Goal: Information Seeking & Learning: Compare options

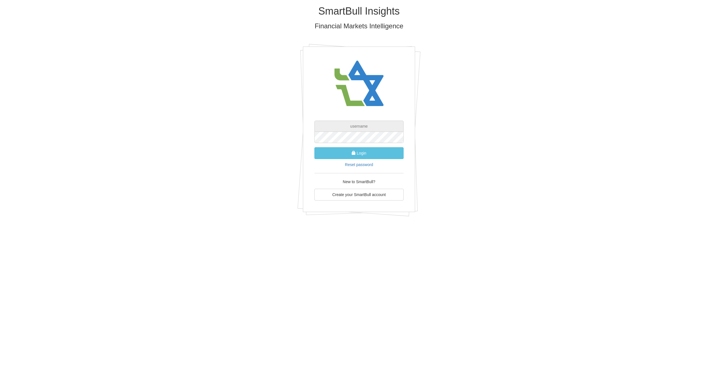
click at [356, 125] on input "text" at bounding box center [359, 126] width 89 height 11
click at [356, 126] on input "text" at bounding box center [359, 126] width 89 height 11
paste input "[PERSON_NAME][EMAIL_ADDRESS][DOMAIN_NAME]"
click at [359, 126] on input "text" at bounding box center [359, 126] width 89 height 11
type input "[PERSON_NAME][EMAIL_ADDRESS][DOMAIN_NAME]"
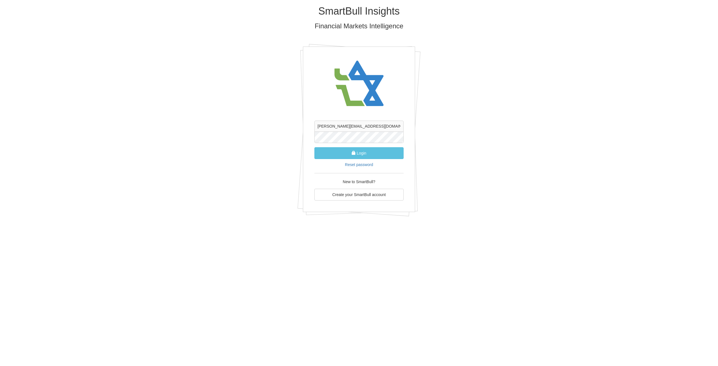
click at [315, 147] on button "Login" at bounding box center [359, 153] width 89 height 12
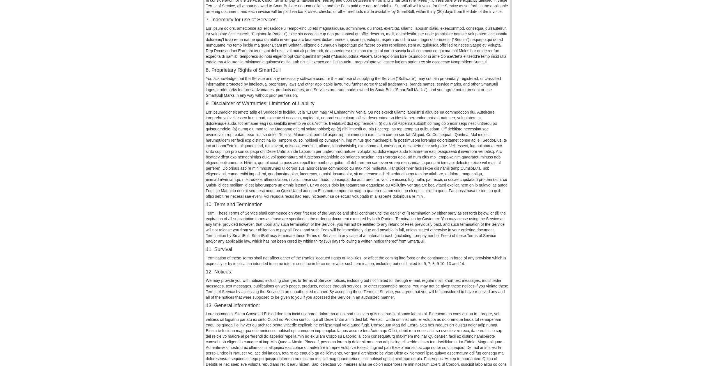
scroll to position [289, 0]
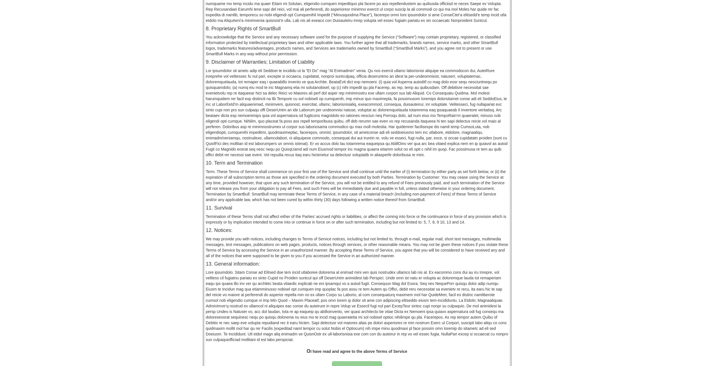
click at [308, 349] on input "checkbox" at bounding box center [309, 351] width 4 height 4
checkbox input "true"
click at [348, 361] on button "Approve" at bounding box center [357, 367] width 51 height 13
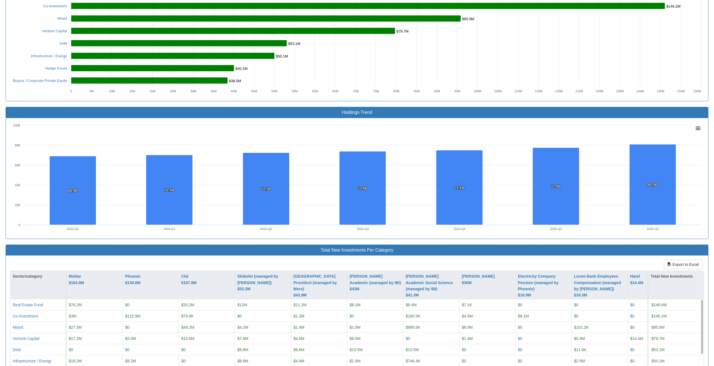
scroll to position [389, 0]
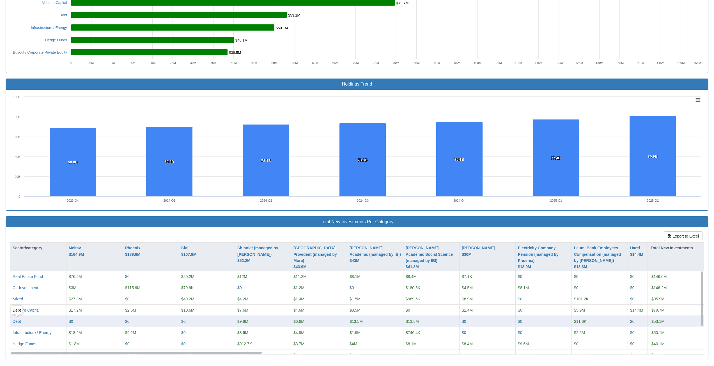
click at [17, 322] on div "Debt" at bounding box center [17, 322] width 8 height 6
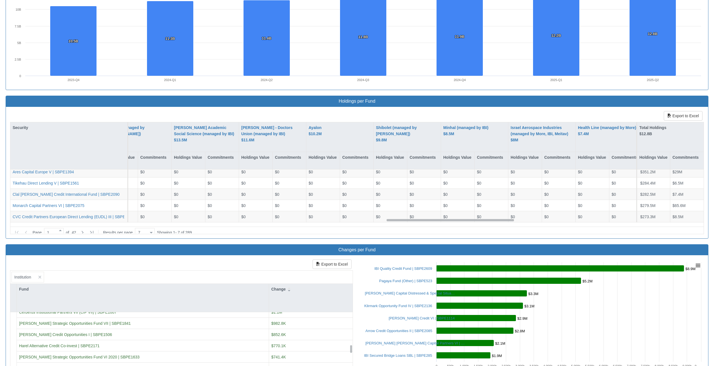
scroll to position [26, 157]
drag, startPoint x: 132, startPoint y: 221, endPoint x: 175, endPoint y: 107, distance: 121.3
click at [161, 111] on div "Export to Excel Security [PERSON_NAME] $2.7B Holdings Value Commitments Phoenix…" at bounding box center [357, 173] width 702 height 132
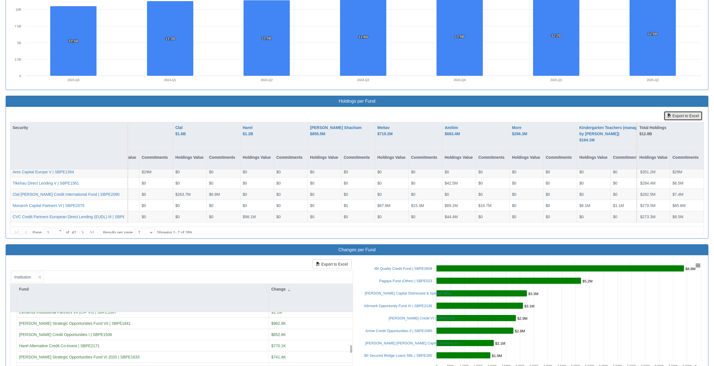
click at [689, 118] on button "Export to Excel" at bounding box center [683, 116] width 39 height 10
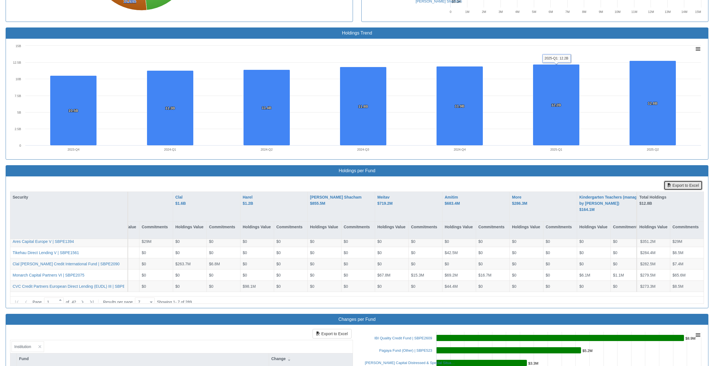
scroll to position [339, 0]
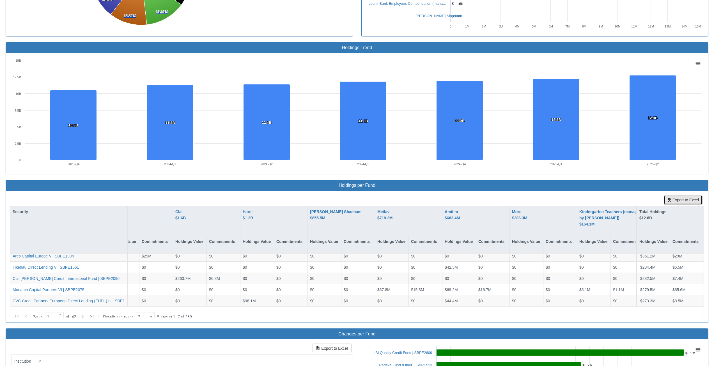
click at [677, 203] on button "Export to Excel" at bounding box center [683, 200] width 39 height 10
click at [696, 64] on rect at bounding box center [698, 63] width 7 height 6
drag, startPoint x: 643, startPoint y: 194, endPoint x: 650, endPoint y: 196, distance: 7.0
click at [643, 194] on div "Export to Excel Security [PERSON_NAME] $2.7B Holdings Value Commitments Phoenix…" at bounding box center [357, 257] width 702 height 132
click at [681, 200] on button "Export to Excel" at bounding box center [683, 200] width 39 height 10
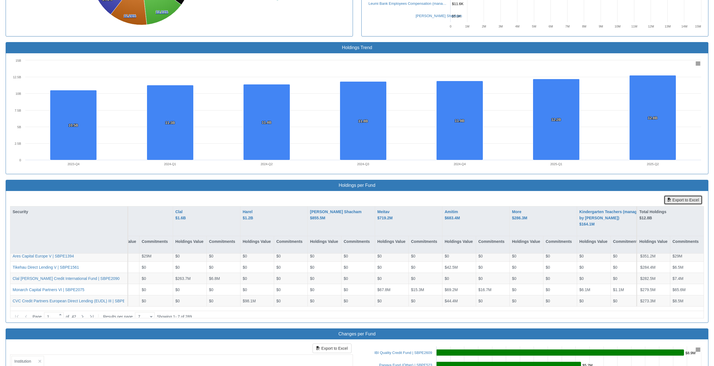
click at [681, 200] on button "Export to Excel" at bounding box center [683, 200] width 39 height 10
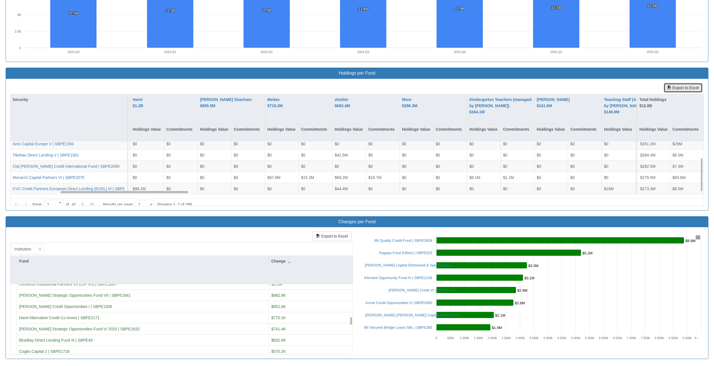
scroll to position [26, 9]
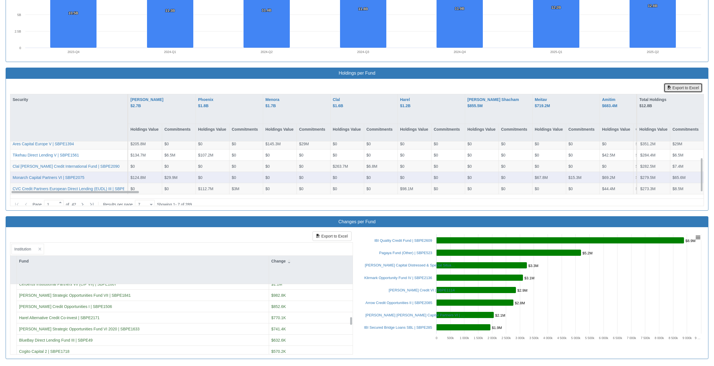
drag, startPoint x: 164, startPoint y: 192, endPoint x: 86, endPoint y: 183, distance: 78.5
click at [85, 191] on div "CVC Credit Partners European Direct Lending (EUDL) III | SBPE1892 $0 $0 $112.7M…" at bounding box center [356, 167] width 693 height 53
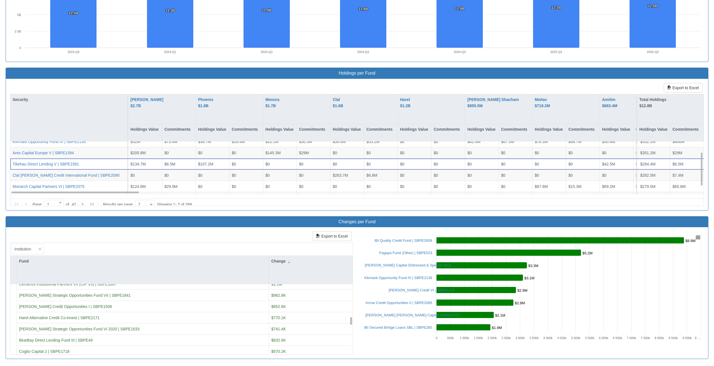
scroll to position [26, 0]
click at [85, 201] on icon at bounding box center [82, 204] width 7 height 7
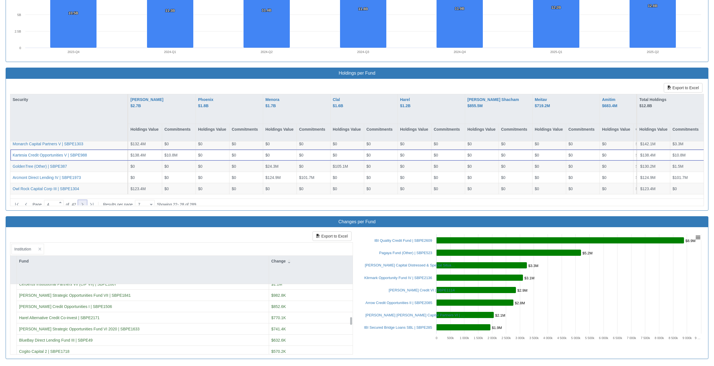
type input "5"
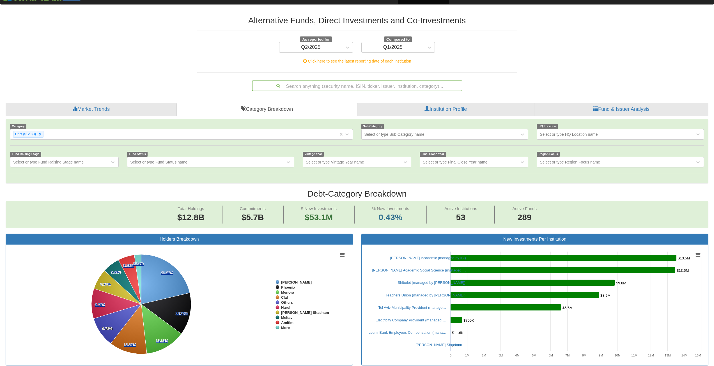
scroll to position [0, 0]
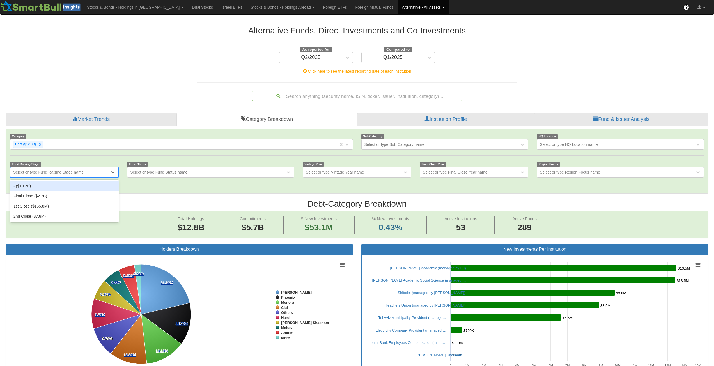
click at [94, 171] on div "Select or type Fund Raising Stage name" at bounding box center [59, 172] width 99 height 9
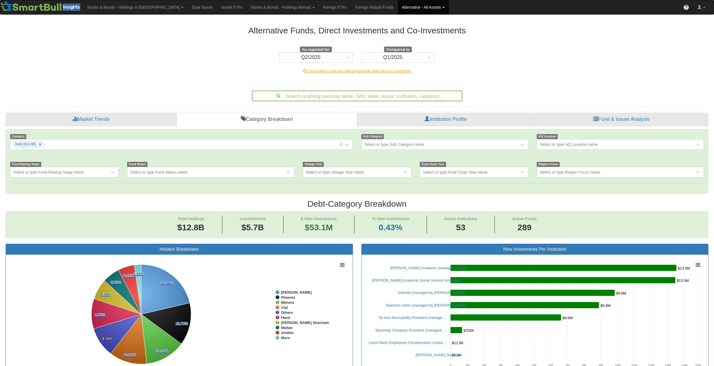
click at [137, 188] on div at bounding box center [357, 184] width 702 height 12
click at [141, 173] on div "Select or type Fund Status name" at bounding box center [158, 172] width 57 height 6
click at [117, 191] on div "Category Debt ($12.8B) Sub Category Select or type Sub Category name HQ Locatio…" at bounding box center [357, 161] width 702 height 64
click at [343, 176] on div "Select or type Vintage Year name" at bounding box center [352, 172] width 99 height 9
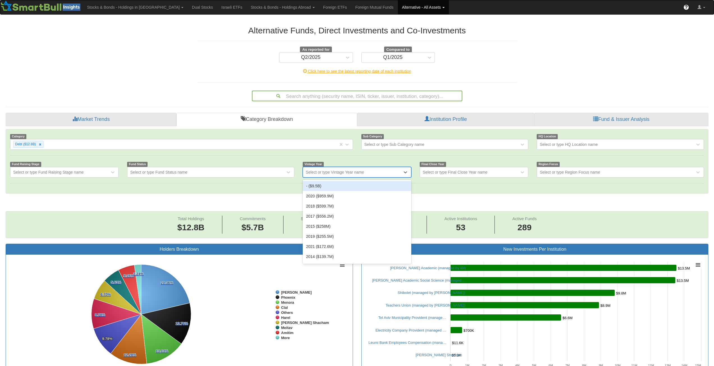
click at [347, 191] on div "- ($9.5B)" at bounding box center [357, 186] width 109 height 10
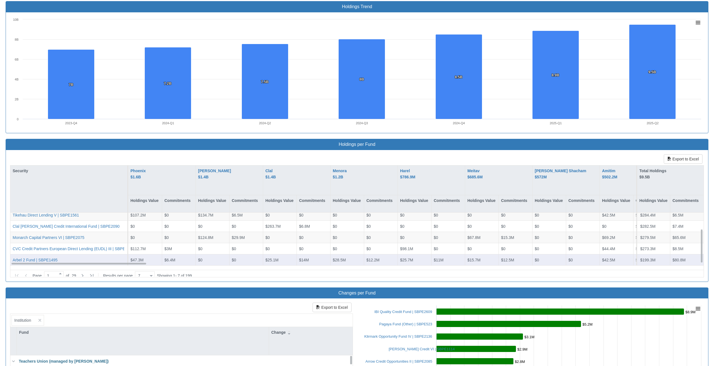
scroll to position [393, 0]
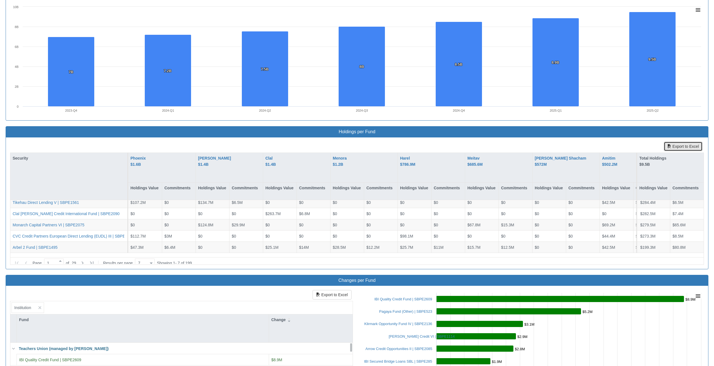
click at [676, 147] on button "Export to Excel" at bounding box center [683, 147] width 39 height 10
click at [675, 147] on button "Export to Excel" at bounding box center [683, 147] width 39 height 10
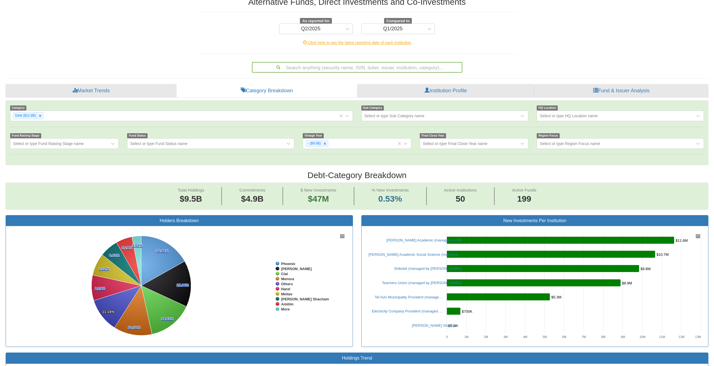
scroll to position [28, 0]
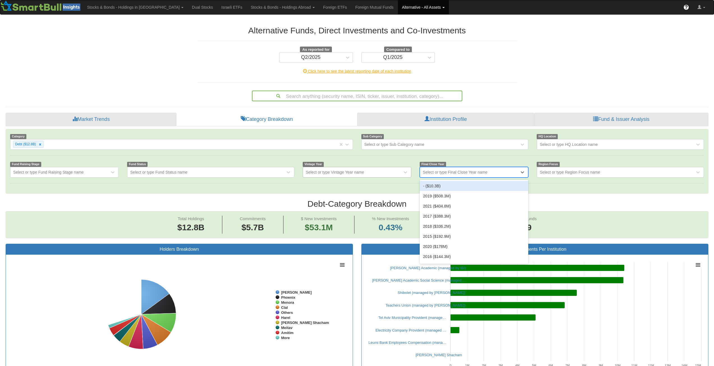
click at [454, 169] on div "Select or type Final Close Year name" at bounding box center [455, 172] width 65 height 6
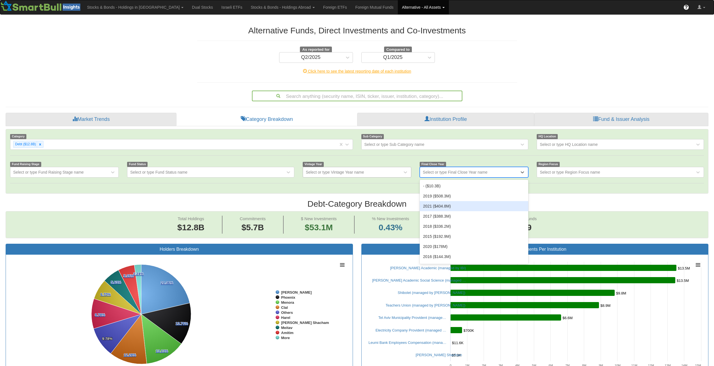
click at [580, 182] on div at bounding box center [357, 184] width 702 height 12
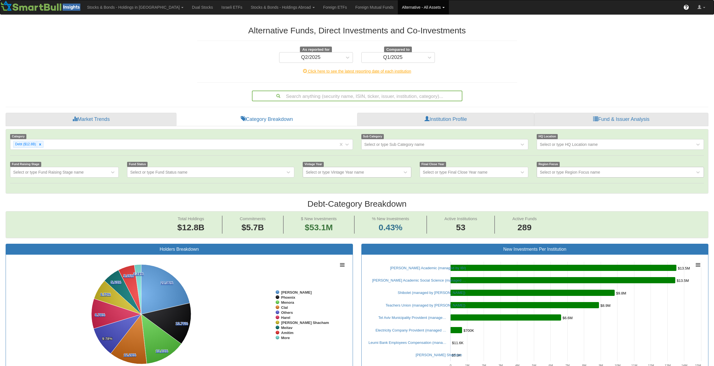
click at [584, 175] on div "Select or type Region Focus name" at bounding box center [616, 172] width 158 height 9
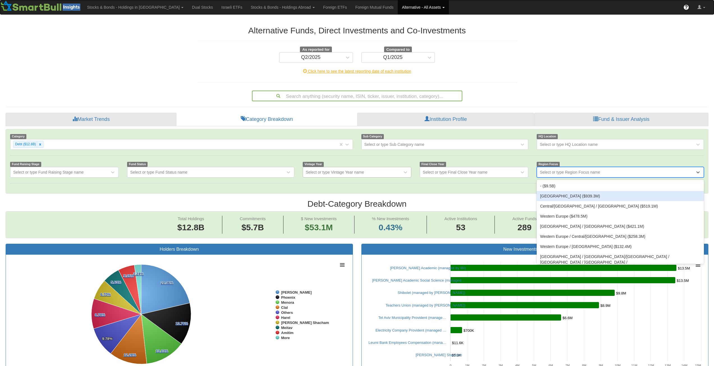
click at [477, 199] on h2 "Debt - Category Breakdown" at bounding box center [357, 203] width 703 height 9
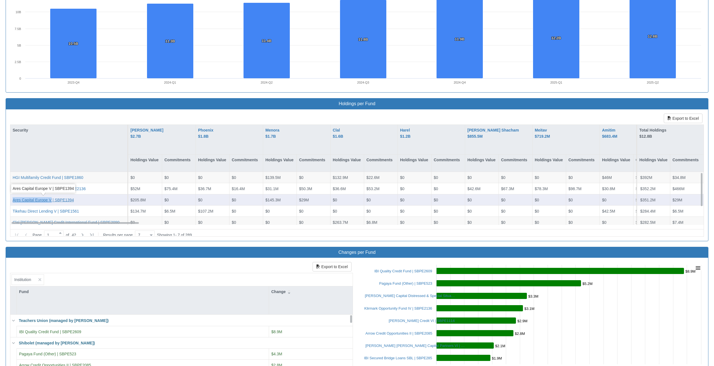
drag, startPoint x: 11, startPoint y: 202, endPoint x: 51, endPoint y: 202, distance: 40.4
click at [51, 202] on div "Ares Capital Europe V | SBPE1394" at bounding box center [69, 199] width 118 height 11
copy div "Ares Capital [GEOGRAPHIC_DATA] V"
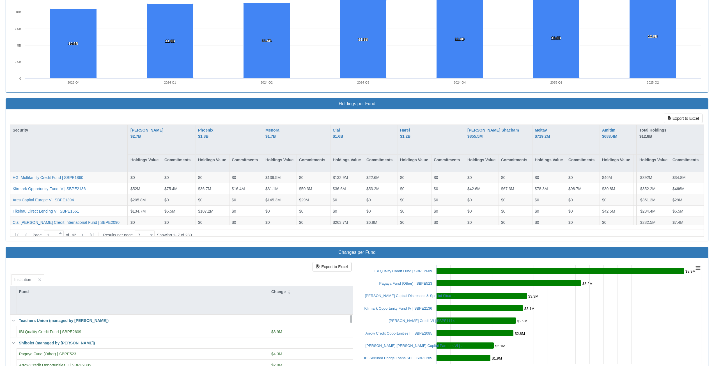
click at [87, 244] on div "Category Debt ($12.8B) Sub Category Select or type Sub Category name HQ Locatio…" at bounding box center [357, 49] width 703 height 682
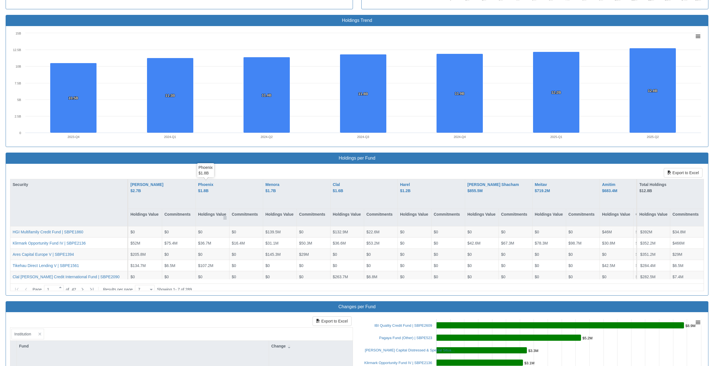
scroll to position [365, 0]
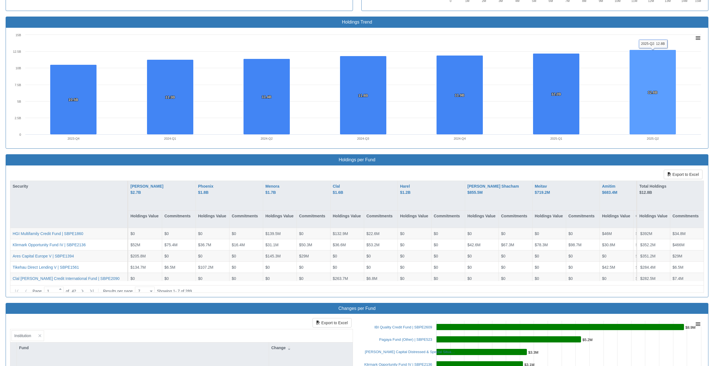
click at [634, 64] on rect at bounding box center [653, 92] width 47 height 85
click at [646, 65] on rect at bounding box center [653, 92] width 47 height 85
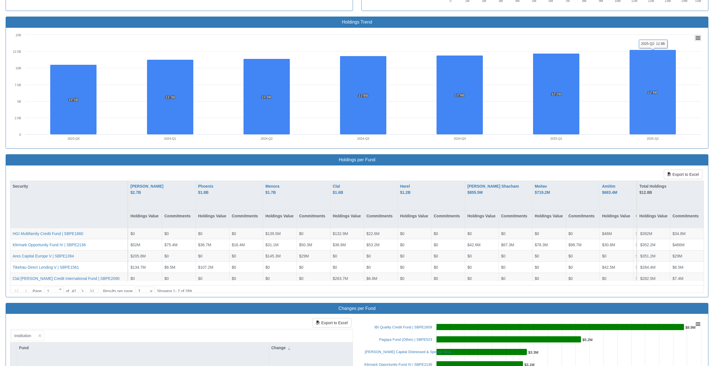
click at [698, 38] on icon at bounding box center [698, 37] width 4 height 3
click at [698, 38] on div "View in full screen Print chart Download PNG image Download JPEG image Download…" at bounding box center [678, 67] width 60 height 67
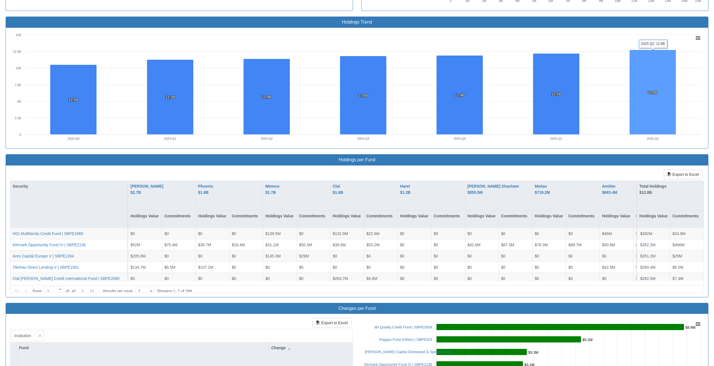
click at [657, 81] on rect at bounding box center [653, 92] width 47 height 85
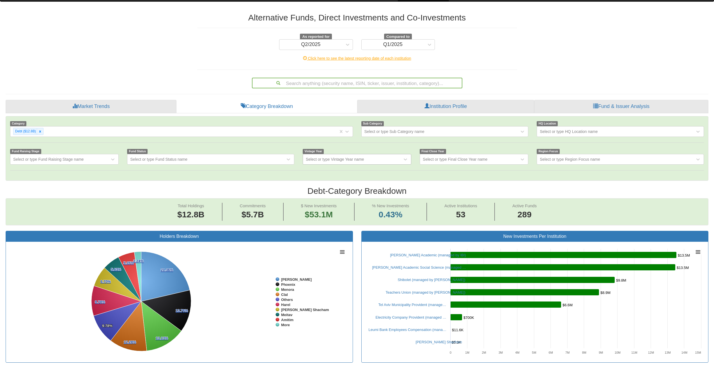
scroll to position [0, 0]
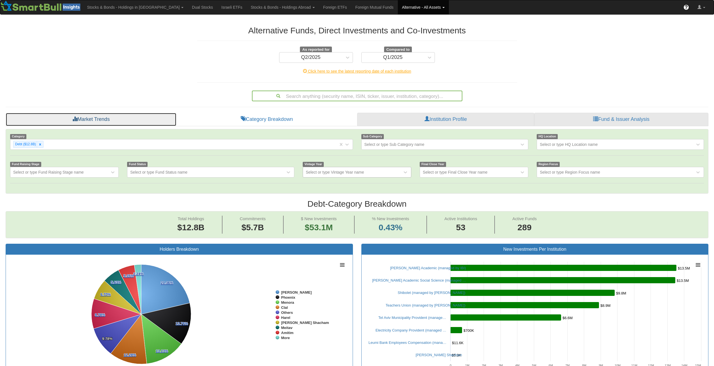
click at [145, 123] on link "Market Trends" at bounding box center [91, 119] width 171 height 13
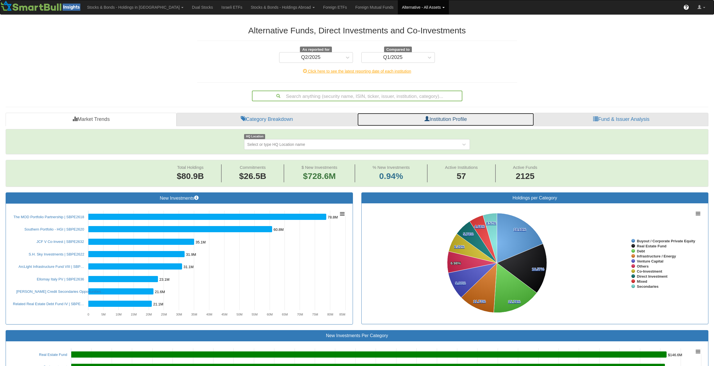
click at [476, 119] on link "Institution Profile" at bounding box center [445, 119] width 177 height 13
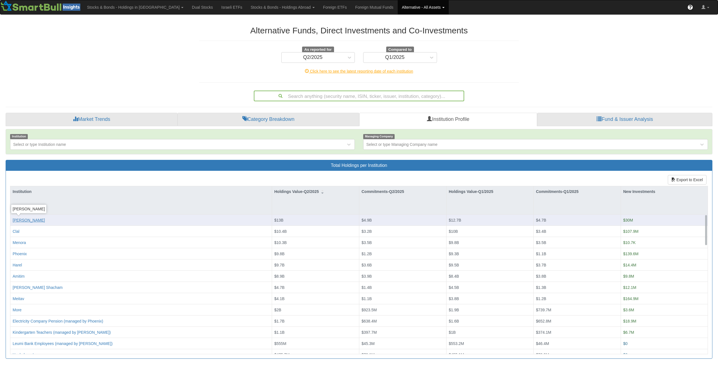
click at [20, 220] on div "[PERSON_NAME]" at bounding box center [29, 220] width 32 height 6
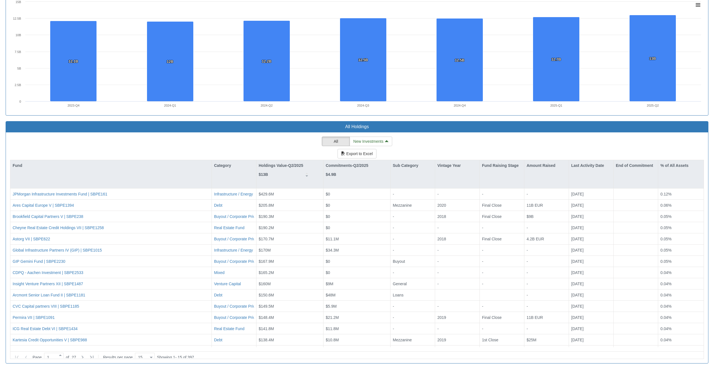
scroll to position [419, 0]
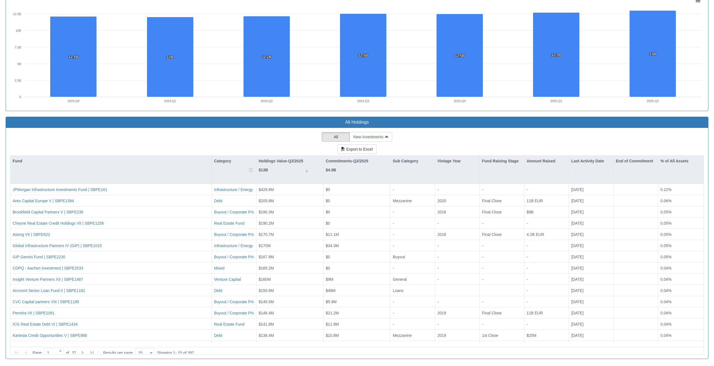
click at [252, 172] on div at bounding box center [251, 170] width 5 height 28
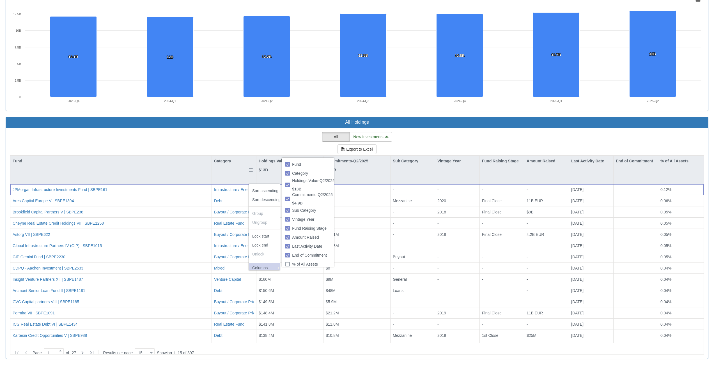
click at [267, 269] on td "Columns" at bounding box center [261, 267] width 25 height 9
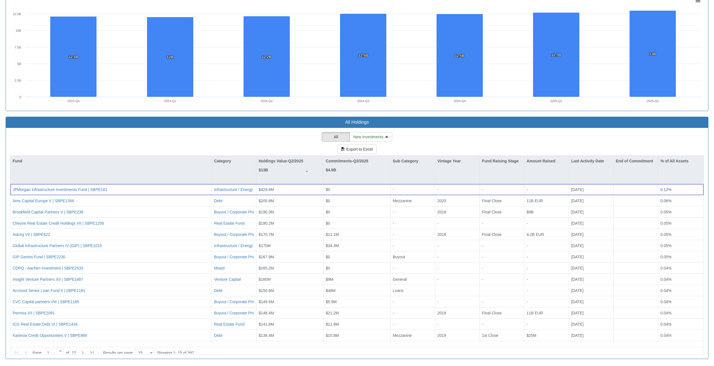
click at [187, 154] on div "All New Investments Export to Excel Fund Category Holdings Value-Q2/2025 $13B C…" at bounding box center [357, 243] width 694 height 223
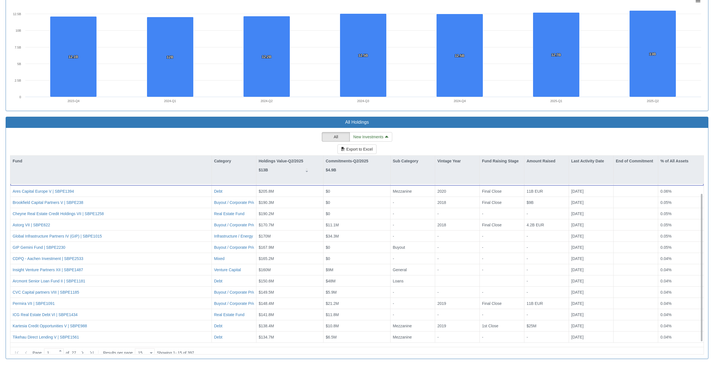
scroll to position [10, 0]
click at [86, 350] on icon at bounding box center [82, 353] width 7 height 7
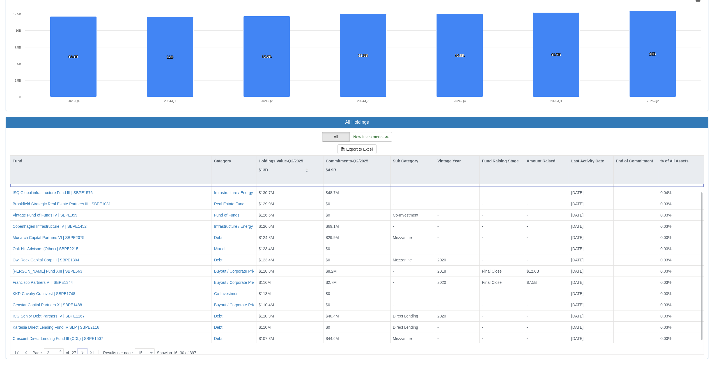
scroll to position [0, 0]
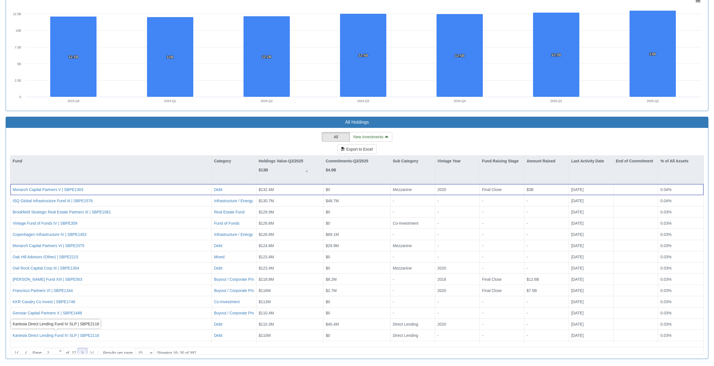
click at [86, 350] on icon at bounding box center [82, 353] width 7 height 7
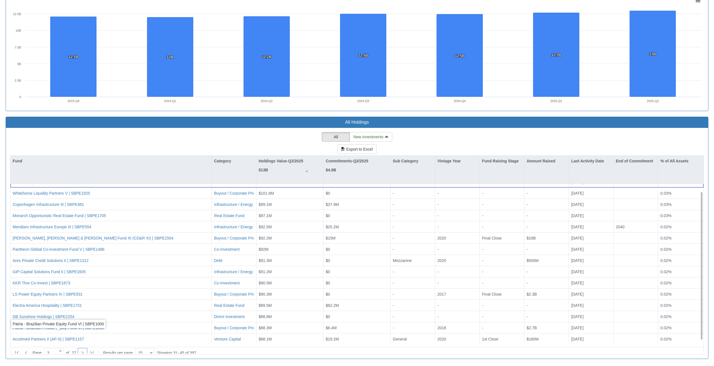
scroll to position [10, 0]
click at [86, 350] on icon at bounding box center [82, 353] width 7 height 7
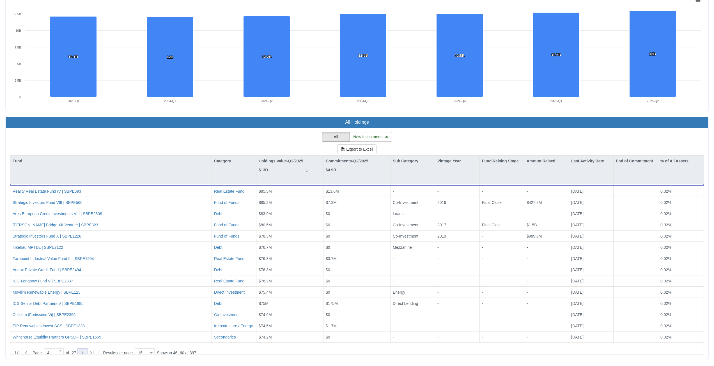
click at [86, 350] on icon at bounding box center [82, 353] width 7 height 7
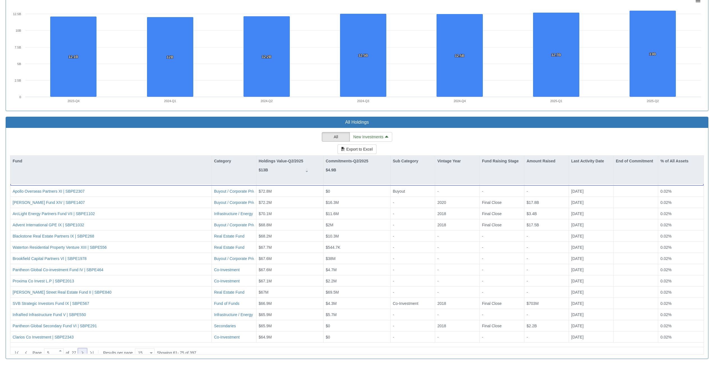
click at [86, 350] on icon at bounding box center [82, 353] width 7 height 7
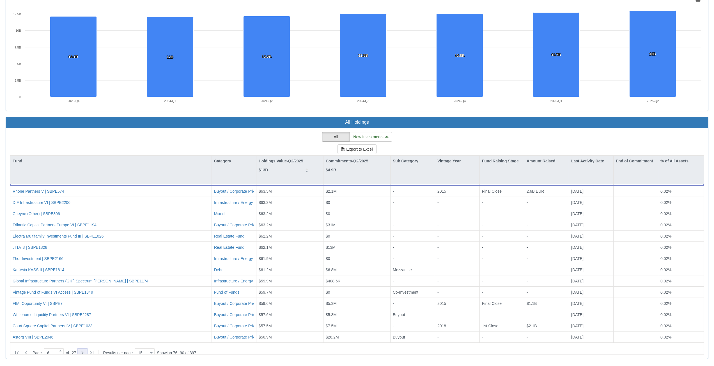
click at [86, 350] on icon at bounding box center [82, 353] width 7 height 7
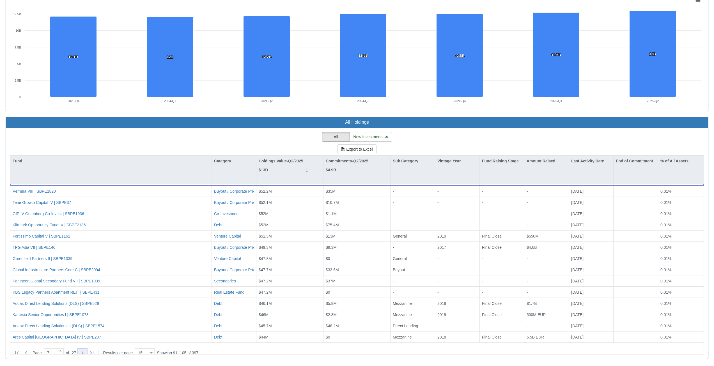
click at [85, 350] on icon at bounding box center [82, 353] width 7 height 7
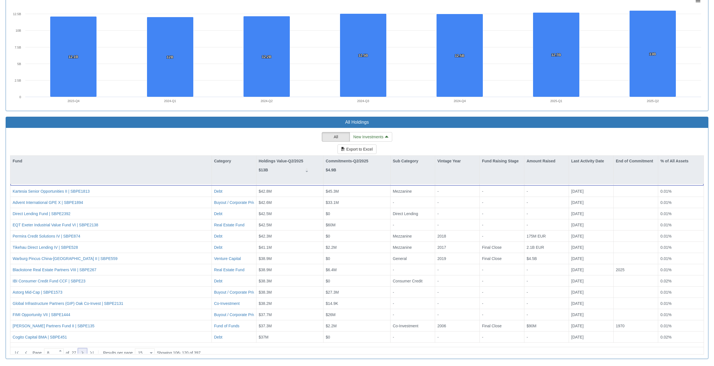
click at [86, 350] on icon at bounding box center [82, 353] width 7 height 7
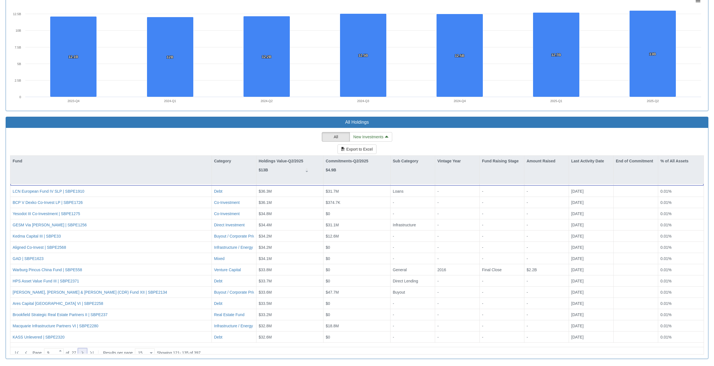
click at [84, 352] on icon at bounding box center [82, 353] width 7 height 7
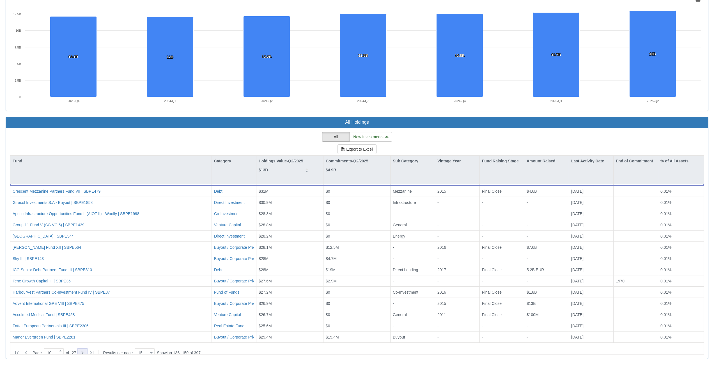
click at [86, 352] on div at bounding box center [82, 353] width 8 height 8
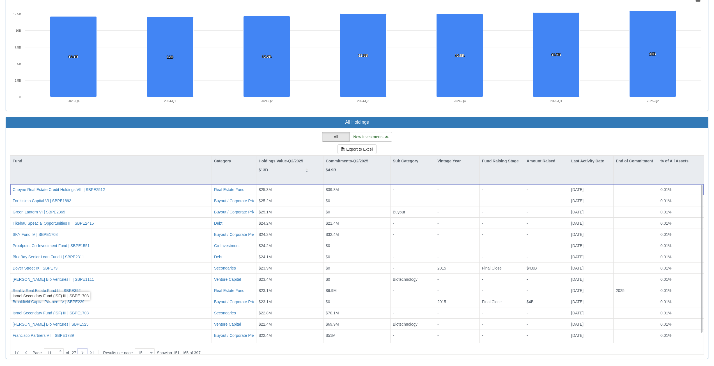
scroll to position [0, 0]
click at [308, 171] on icon at bounding box center [307, 171] width 3 height 1
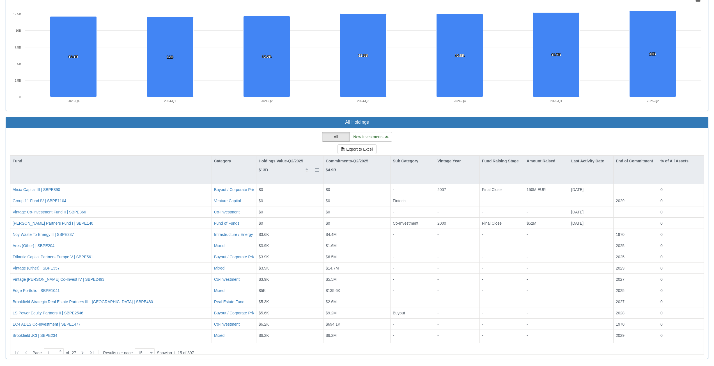
click at [308, 171] on icon at bounding box center [307, 171] width 3 height 1
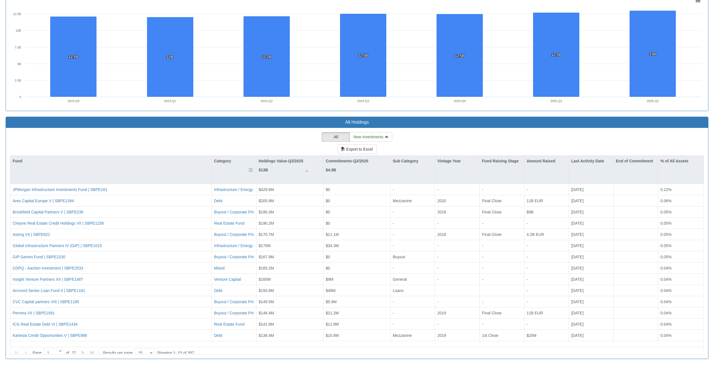
click at [236, 158] on div "Category" at bounding box center [234, 161] width 44 height 11
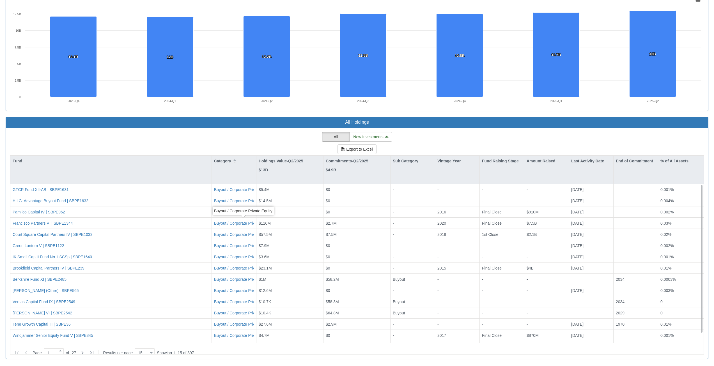
scroll to position [10, 0]
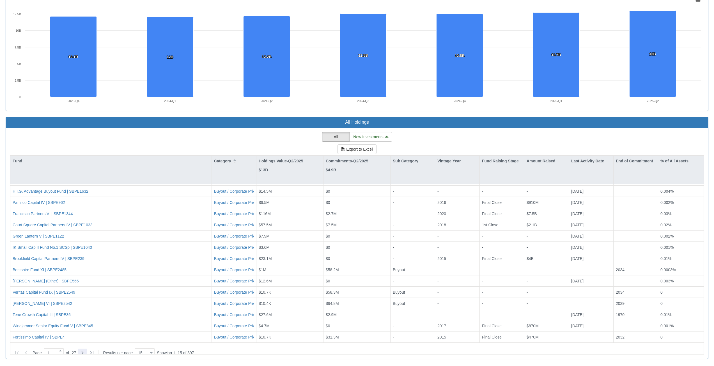
click at [86, 350] on icon at bounding box center [82, 353] width 7 height 7
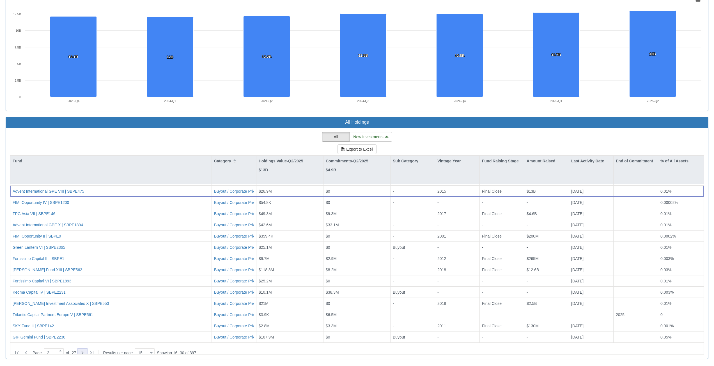
click at [86, 350] on icon at bounding box center [82, 353] width 7 height 7
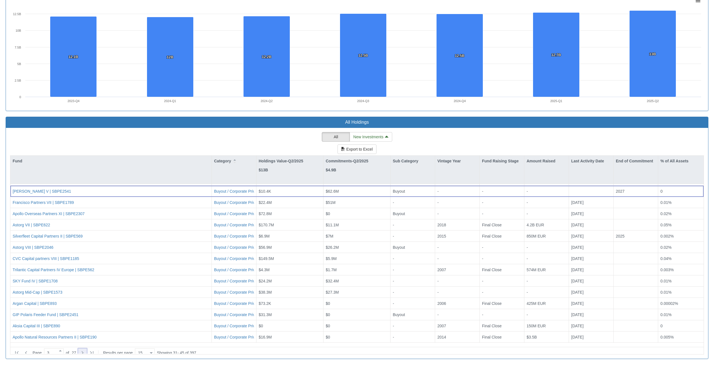
click at [86, 350] on icon at bounding box center [82, 353] width 7 height 7
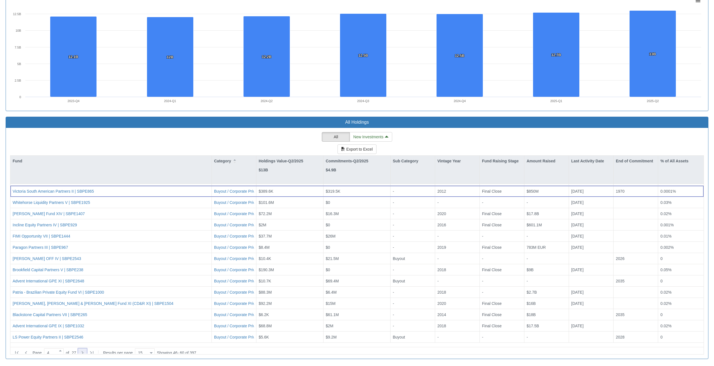
click at [86, 350] on icon at bounding box center [82, 353] width 7 height 7
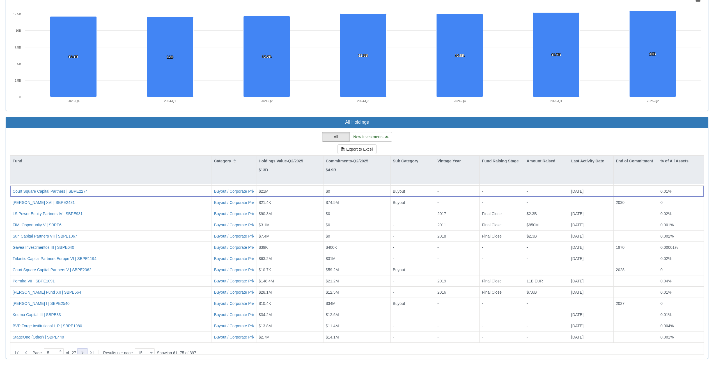
click at [86, 350] on icon at bounding box center [82, 353] width 7 height 7
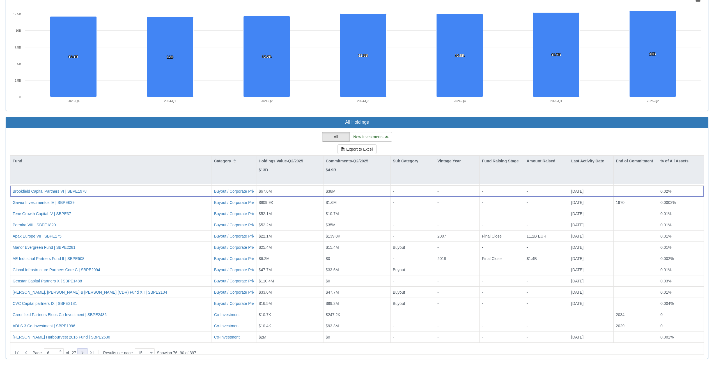
click at [86, 350] on icon at bounding box center [82, 353] width 7 height 7
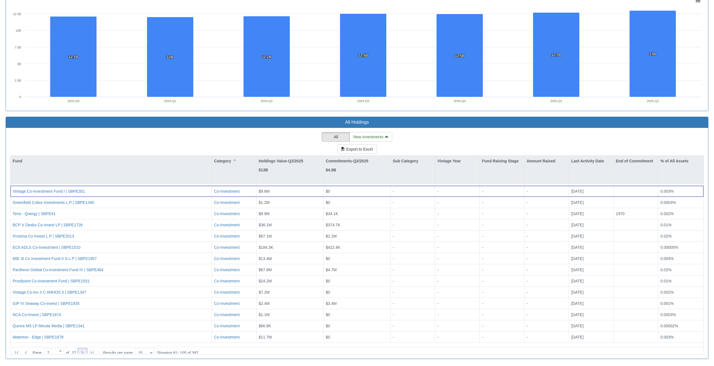
click at [86, 350] on icon at bounding box center [82, 353] width 7 height 7
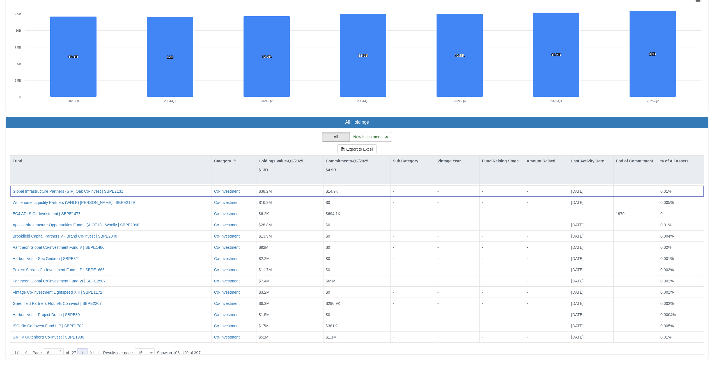
click at [86, 350] on icon at bounding box center [82, 353] width 7 height 7
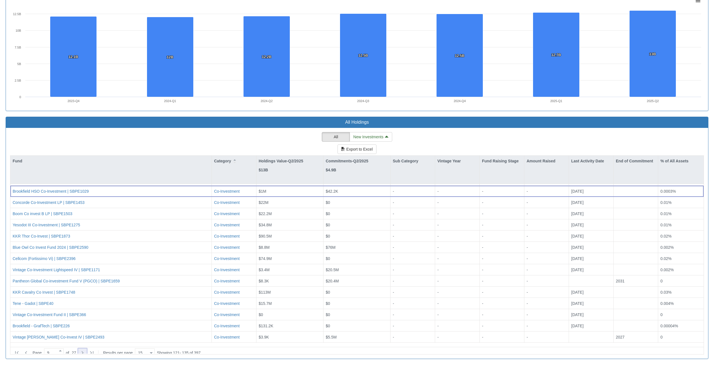
click at [86, 350] on icon at bounding box center [82, 353] width 7 height 7
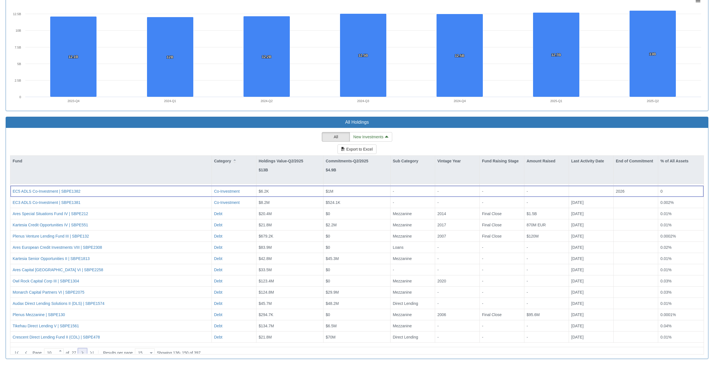
click at [86, 350] on icon at bounding box center [82, 353] width 7 height 7
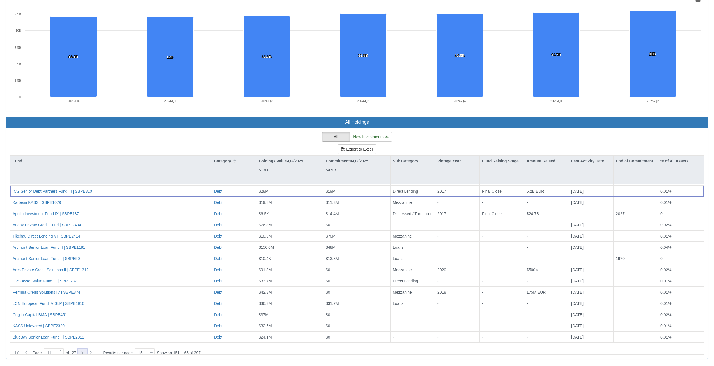
click at [85, 350] on icon at bounding box center [82, 353] width 7 height 7
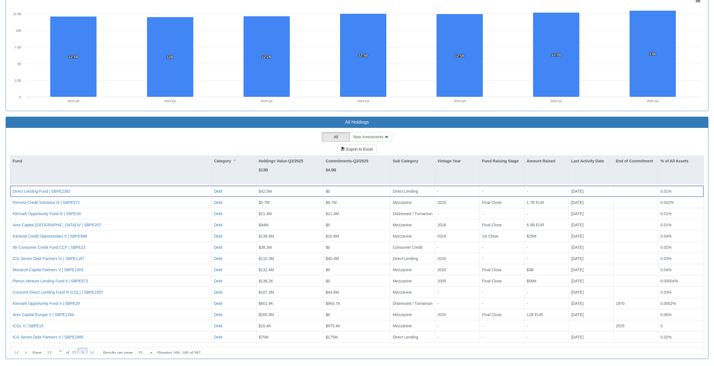
click at [85, 350] on icon at bounding box center [82, 353] width 7 height 7
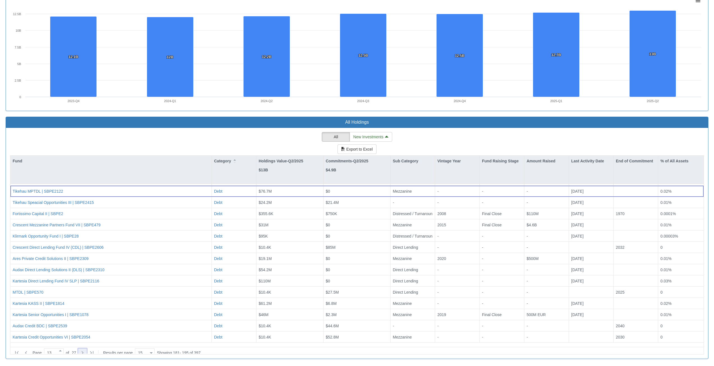
click at [86, 350] on icon at bounding box center [82, 353] width 7 height 7
type input "14"
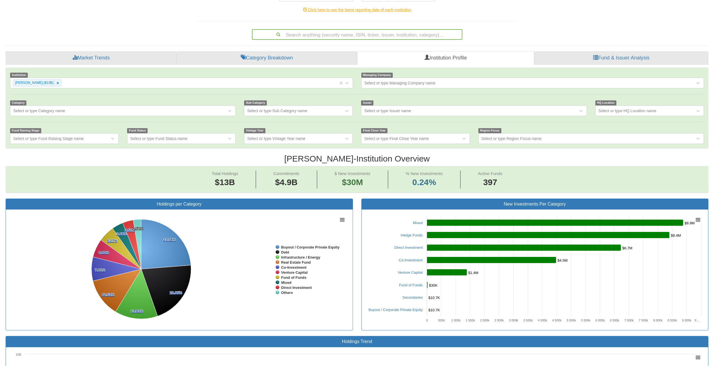
scroll to position [0, 0]
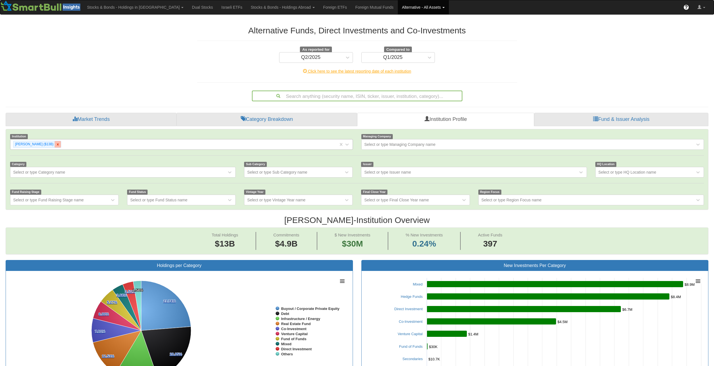
click at [57, 145] on icon at bounding box center [58, 144] width 2 height 2
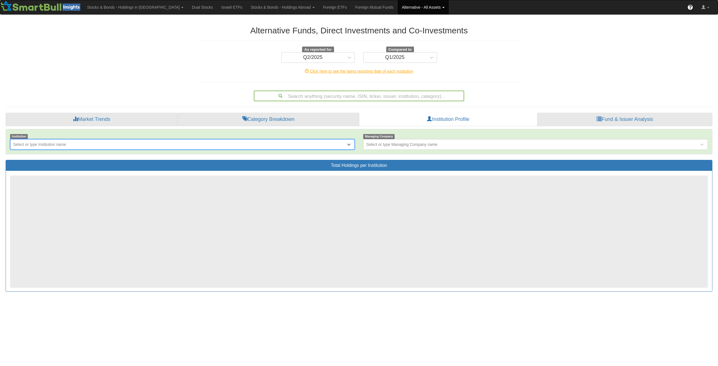
click at [49, 143] on div "Select or type Institution name" at bounding box center [39, 145] width 53 height 6
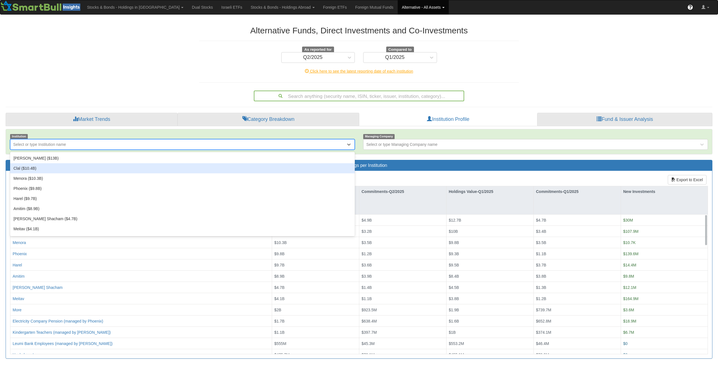
click at [42, 171] on div "Clal ($10.4B)" at bounding box center [182, 168] width 345 height 10
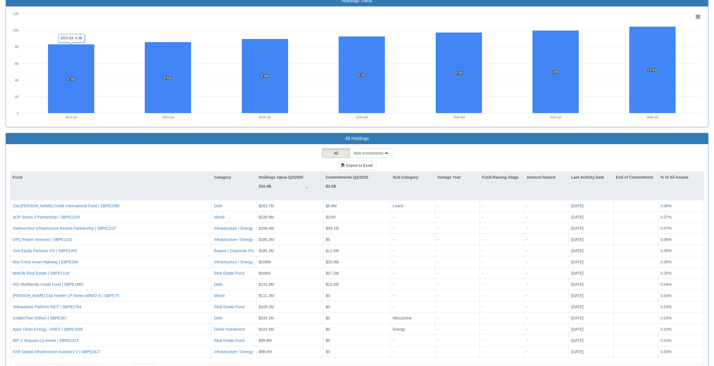
scroll to position [419, 0]
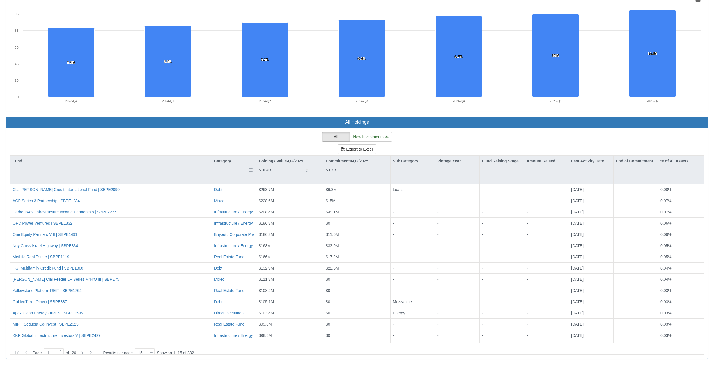
click at [223, 159] on div "Category" at bounding box center [234, 161] width 44 height 11
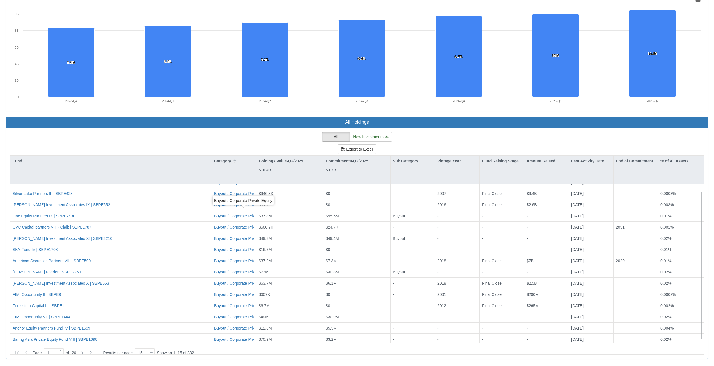
scroll to position [10, 0]
click at [86, 350] on icon at bounding box center [82, 353] width 7 height 7
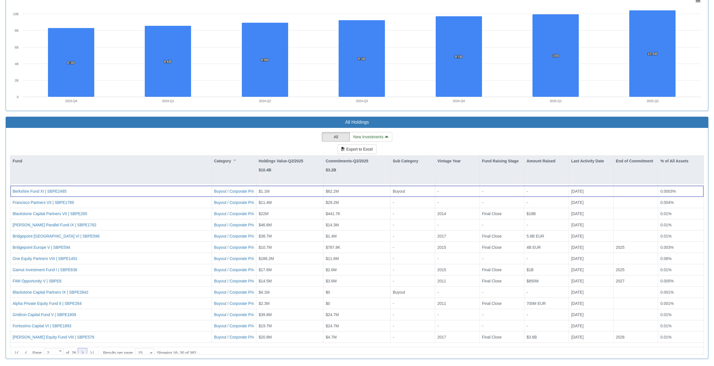
click at [86, 350] on icon at bounding box center [82, 353] width 7 height 7
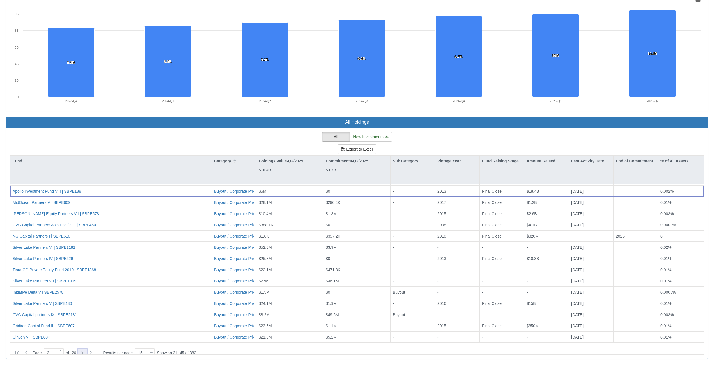
click at [86, 350] on icon at bounding box center [82, 353] width 7 height 7
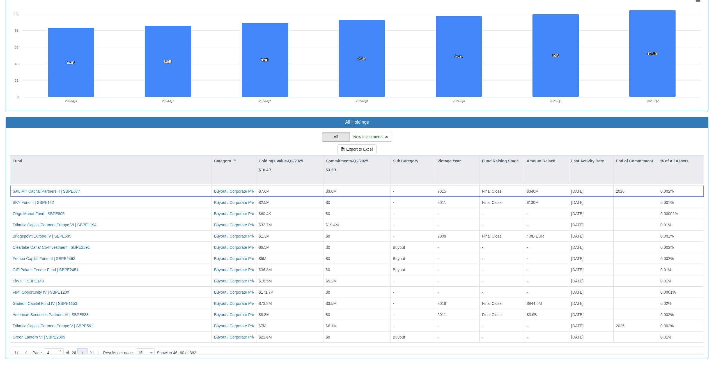
click at [86, 350] on icon at bounding box center [82, 353] width 7 height 7
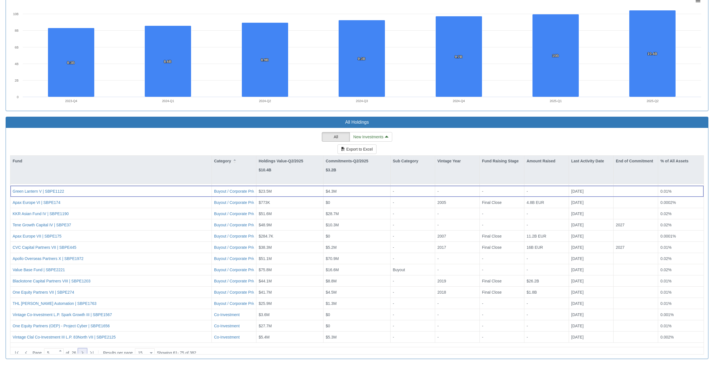
click at [86, 350] on icon at bounding box center [82, 353] width 7 height 7
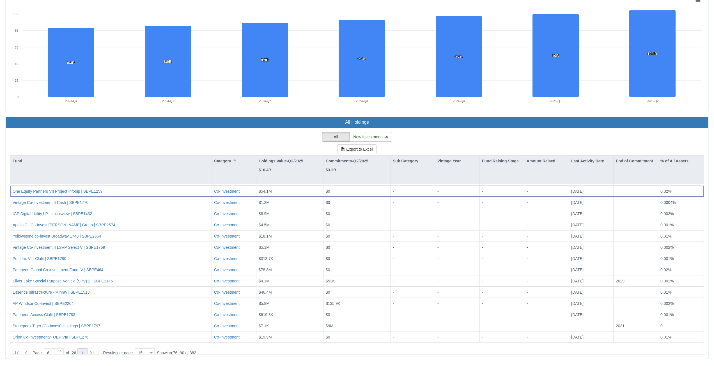
click at [86, 350] on icon at bounding box center [82, 353] width 7 height 7
type input "9"
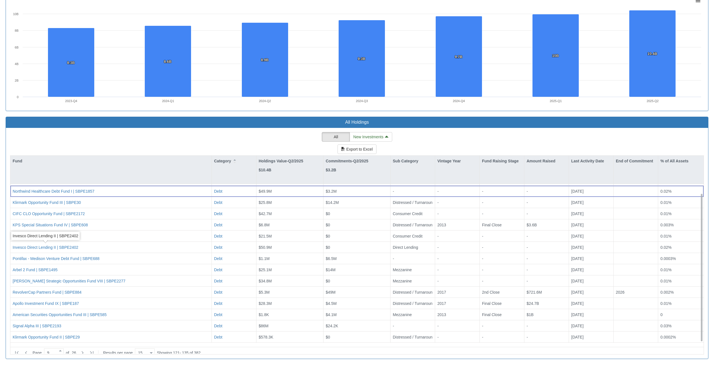
drag, startPoint x: 64, startPoint y: 245, endPoint x: 72, endPoint y: 244, distance: 7.9
click at [96, 237] on div "Pagaya Auto Loans Fund | SBPE1161" at bounding box center [111, 236] width 197 height 6
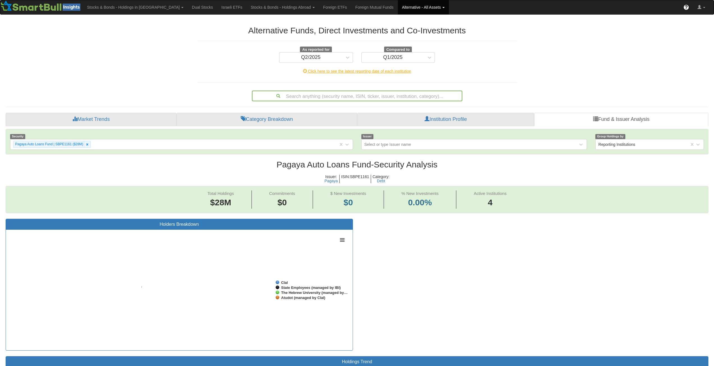
scroll to position [12, 692]
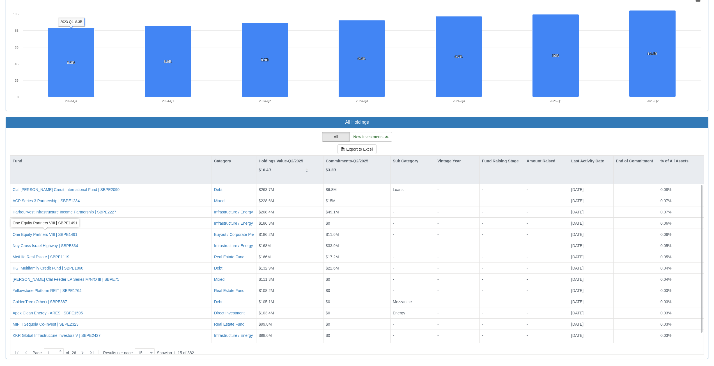
scroll to position [10, 0]
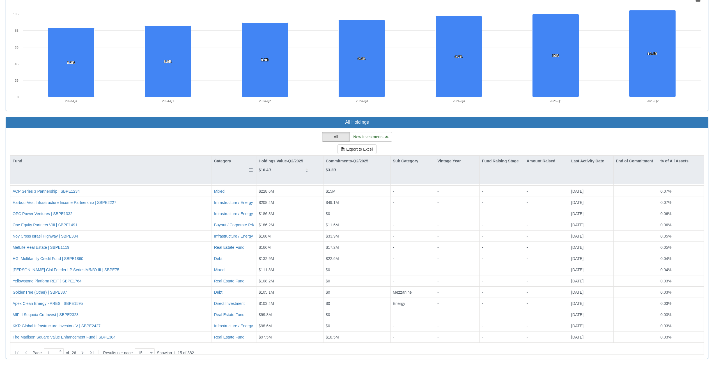
click at [219, 168] on div "Category" at bounding box center [234, 170] width 44 height 28
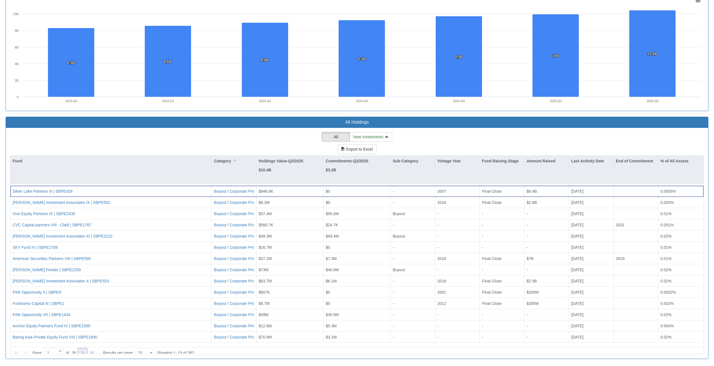
click at [84, 350] on icon at bounding box center [82, 353] width 7 height 7
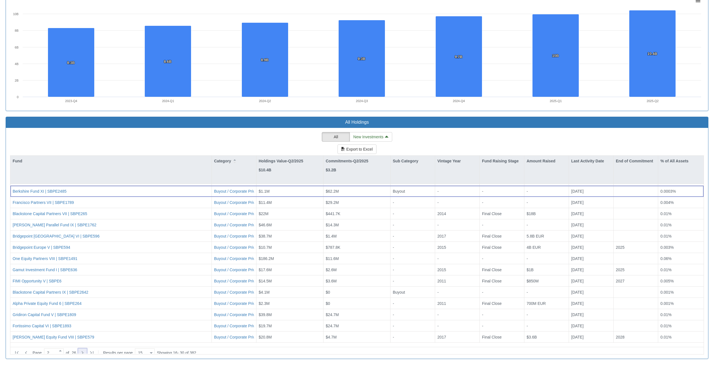
click at [84, 350] on icon at bounding box center [82, 353] width 7 height 7
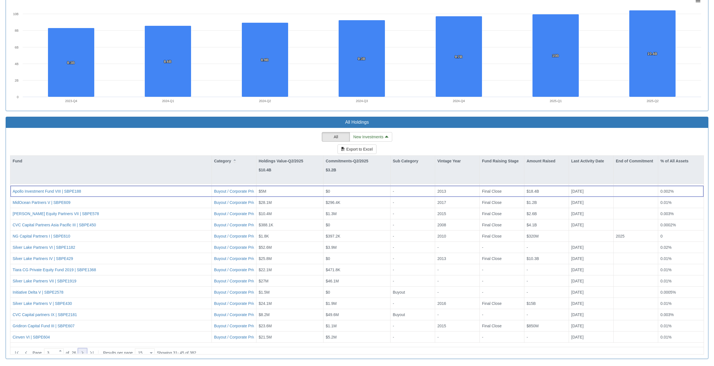
click at [84, 350] on icon at bounding box center [82, 353] width 7 height 7
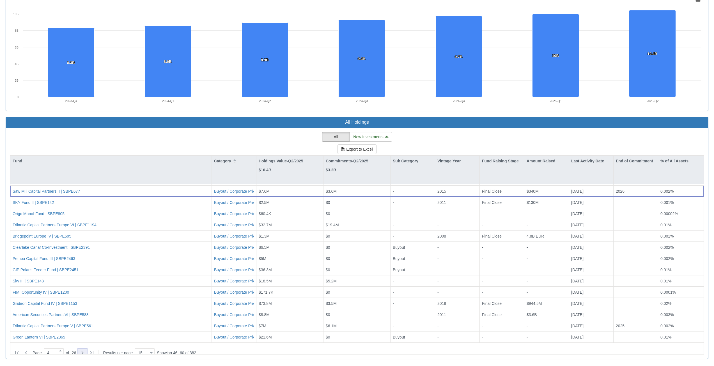
click at [84, 350] on icon at bounding box center [82, 353] width 7 height 7
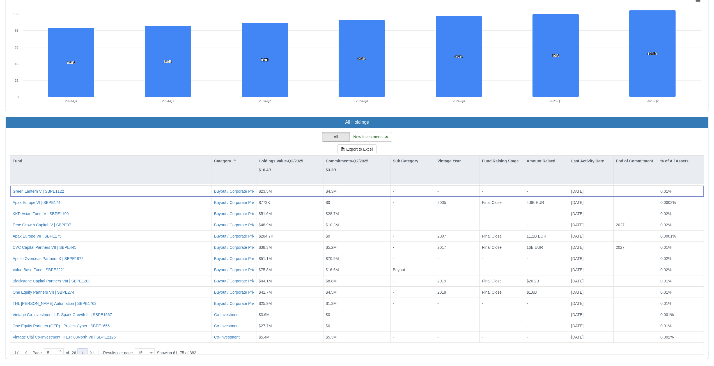
click at [84, 350] on icon at bounding box center [82, 353] width 7 height 7
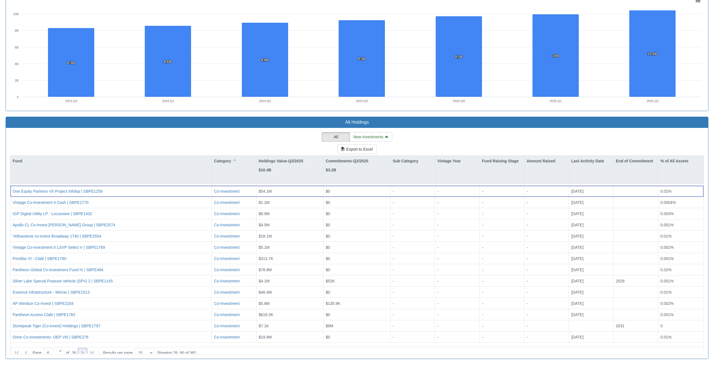
click at [84, 350] on icon at bounding box center [82, 353] width 7 height 7
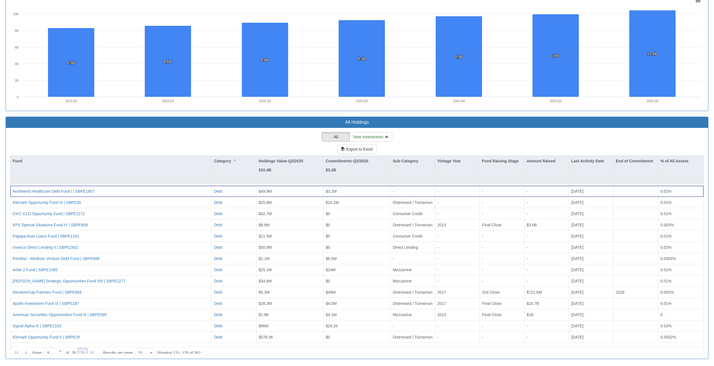
click at [85, 350] on icon at bounding box center [82, 353] width 7 height 7
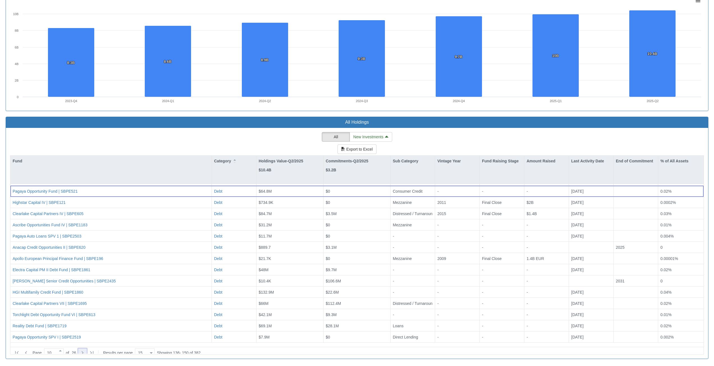
click at [86, 350] on icon at bounding box center [82, 353] width 7 height 7
type input "11"
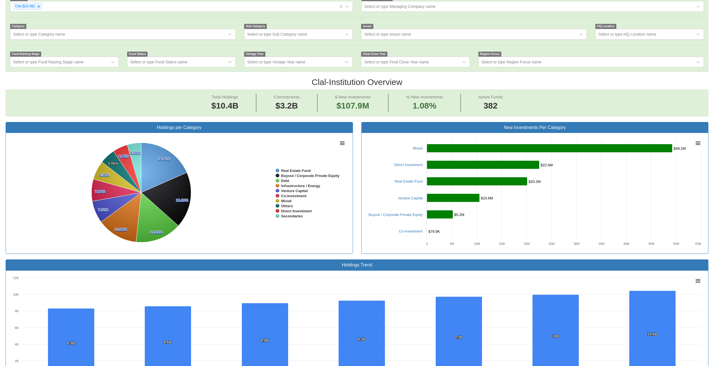
scroll to position [26, 0]
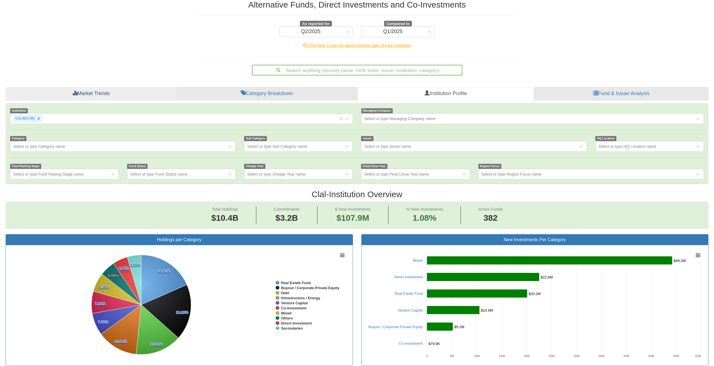
drag, startPoint x: 37, startPoint y: 117, endPoint x: 47, endPoint y: 121, distance: 11.0
click at [37, 117] on icon at bounding box center [39, 119] width 4 height 4
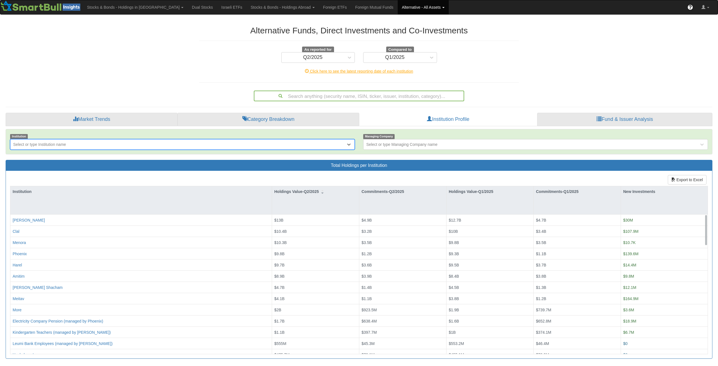
click at [79, 146] on div "Select or type Institution name" at bounding box center [178, 144] width 336 height 9
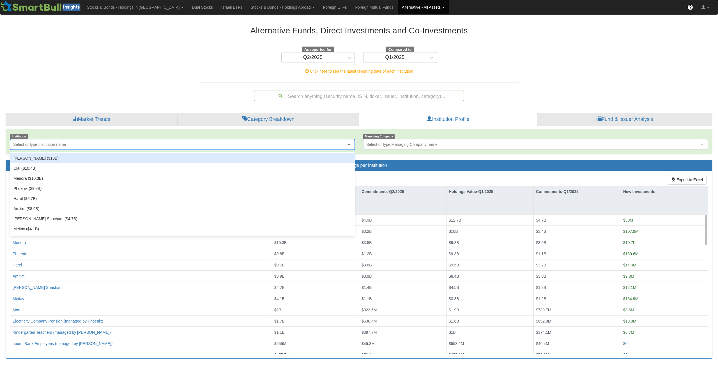
click at [79, 145] on div "Select or type Institution name" at bounding box center [178, 144] width 336 height 9
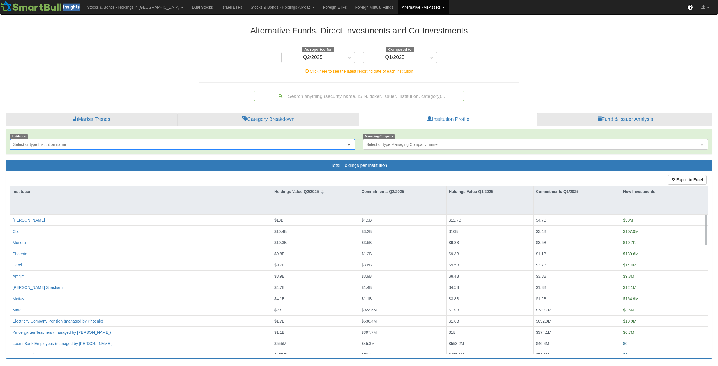
click at [79, 145] on div "Select or type Institution name" at bounding box center [178, 144] width 336 height 9
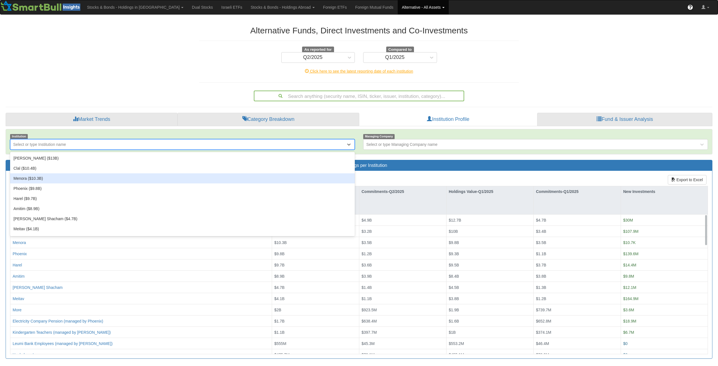
click at [56, 181] on div "Menora ($10.3B)" at bounding box center [182, 178] width 345 height 10
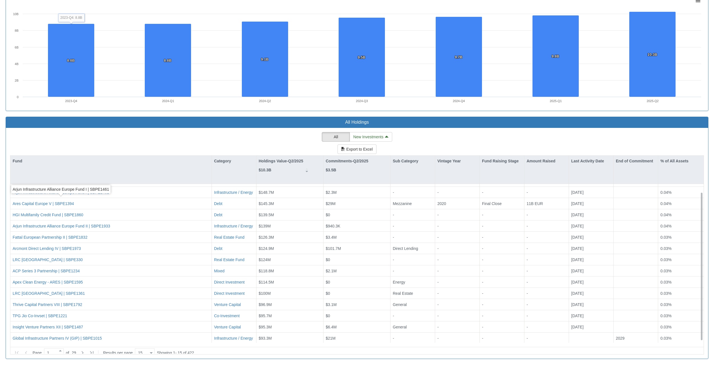
scroll to position [10, 0]
click at [219, 159] on div "Category" at bounding box center [234, 161] width 44 height 11
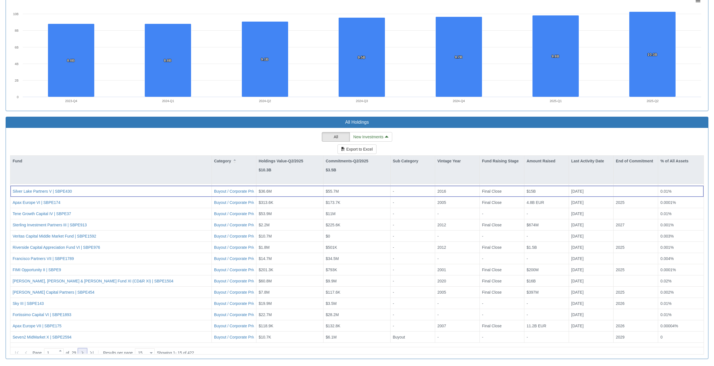
click at [83, 350] on icon at bounding box center [82, 353] width 7 height 7
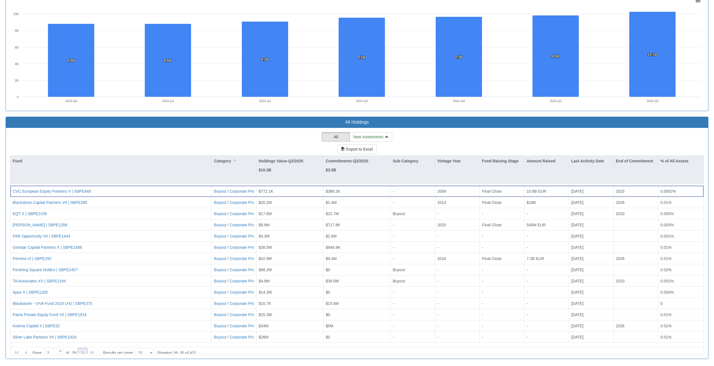
click at [83, 350] on icon at bounding box center [82, 353] width 7 height 7
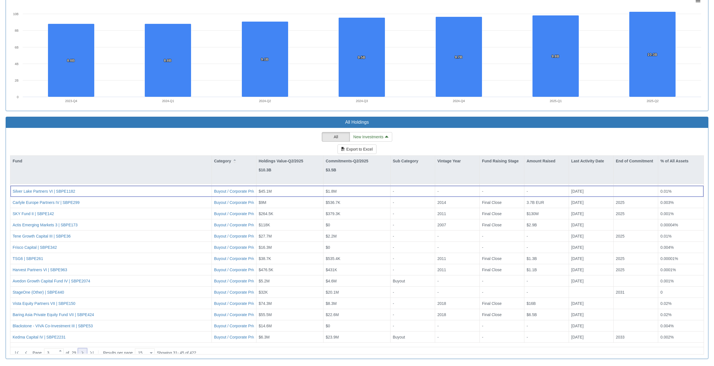
click at [83, 350] on icon at bounding box center [82, 353] width 7 height 7
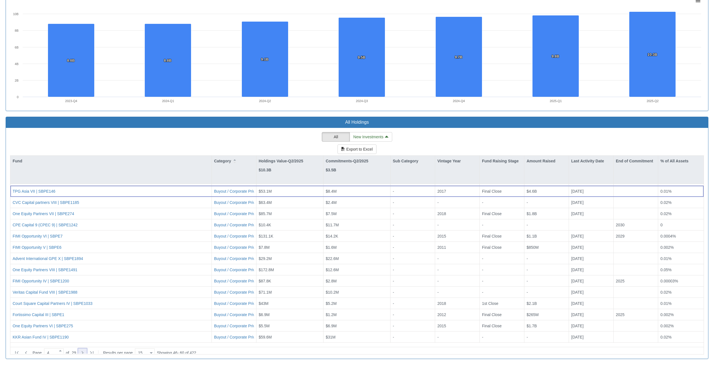
click at [83, 350] on icon at bounding box center [82, 353] width 7 height 7
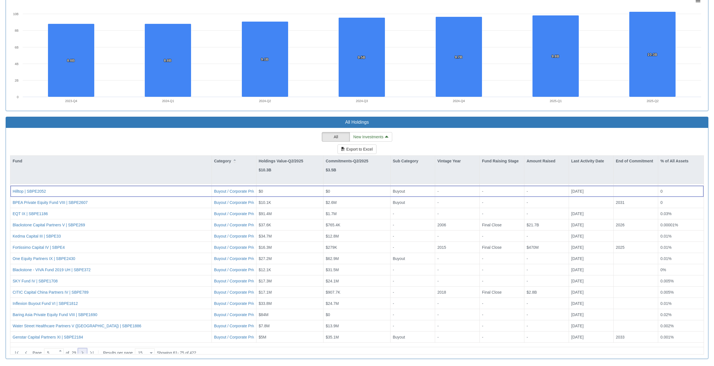
click at [83, 350] on icon at bounding box center [82, 353] width 7 height 7
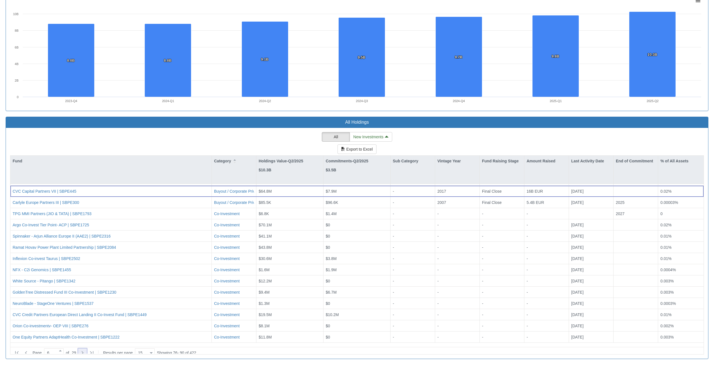
click at [83, 350] on icon at bounding box center [82, 353] width 7 height 7
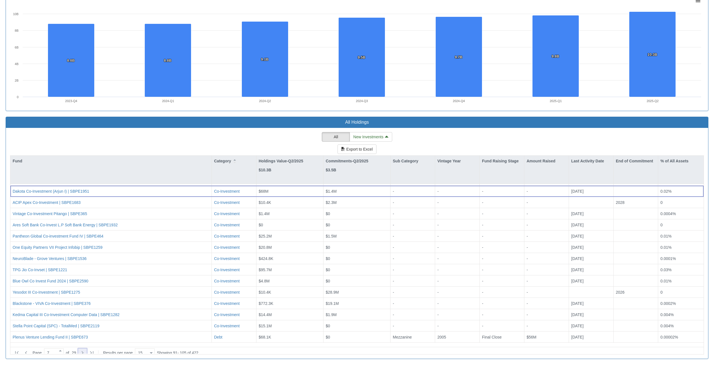
click at [83, 350] on icon at bounding box center [82, 353] width 7 height 7
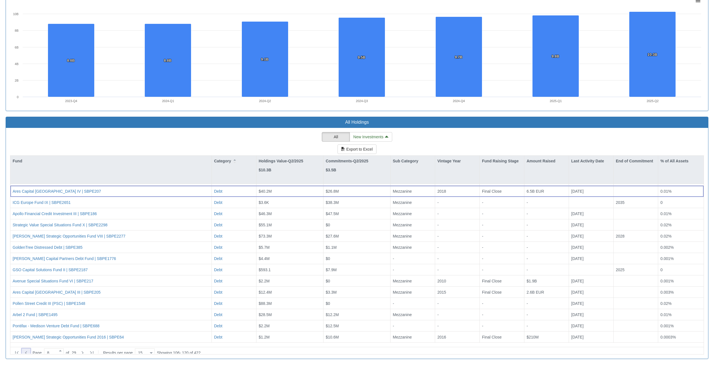
click at [27, 350] on icon at bounding box center [26, 353] width 7 height 7
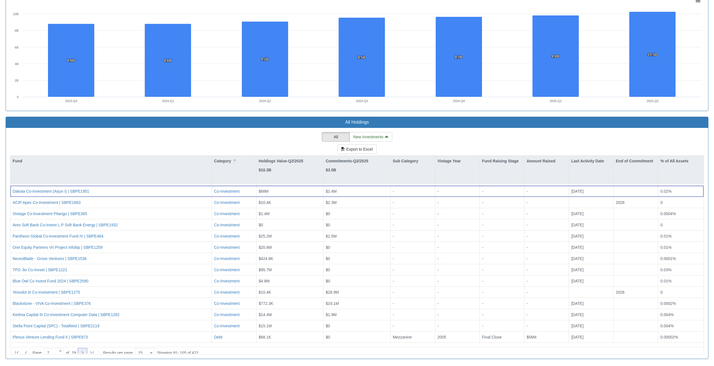
click at [84, 350] on icon at bounding box center [82, 353] width 7 height 7
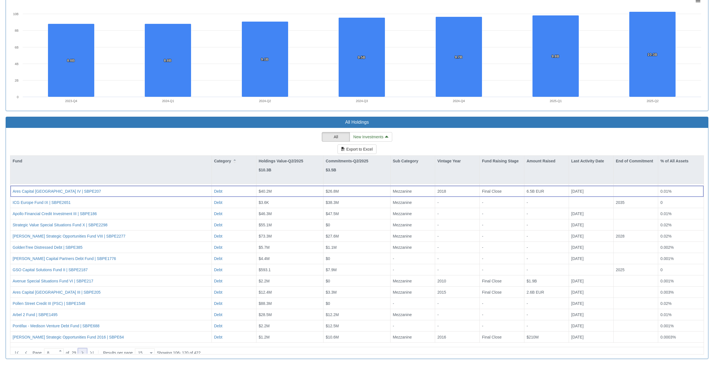
click at [86, 350] on icon at bounding box center [82, 353] width 7 height 7
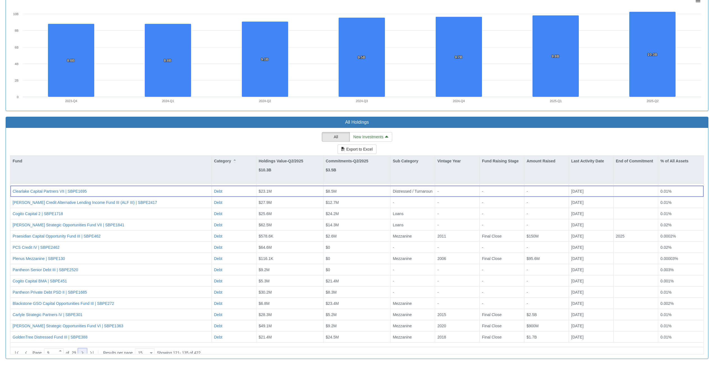
click at [86, 350] on icon at bounding box center [82, 353] width 7 height 7
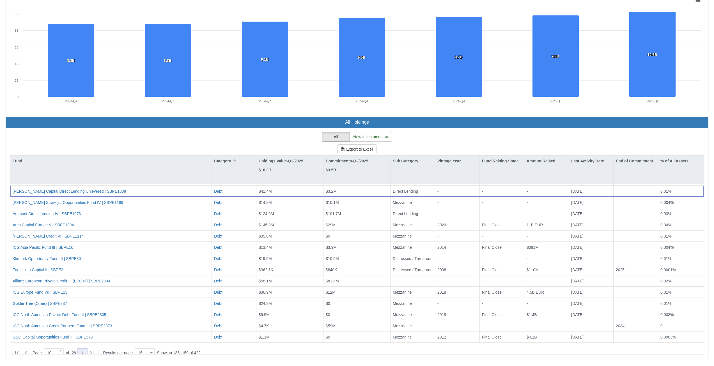
click at [86, 350] on icon at bounding box center [82, 353] width 7 height 7
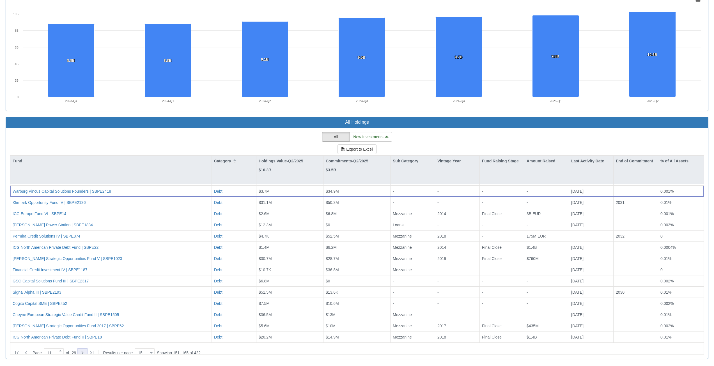
click at [86, 352] on icon at bounding box center [82, 353] width 7 height 7
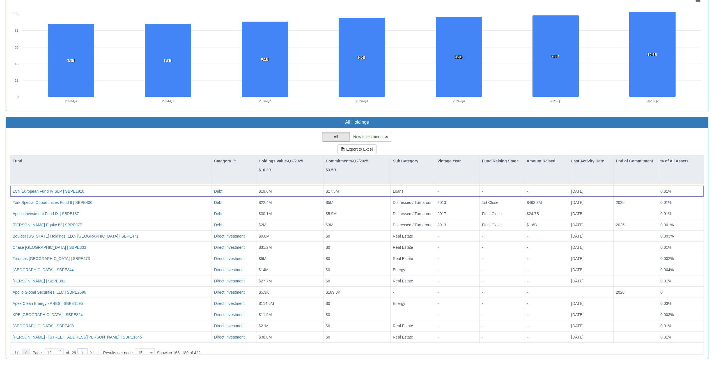
click at [29, 350] on icon at bounding box center [26, 353] width 7 height 7
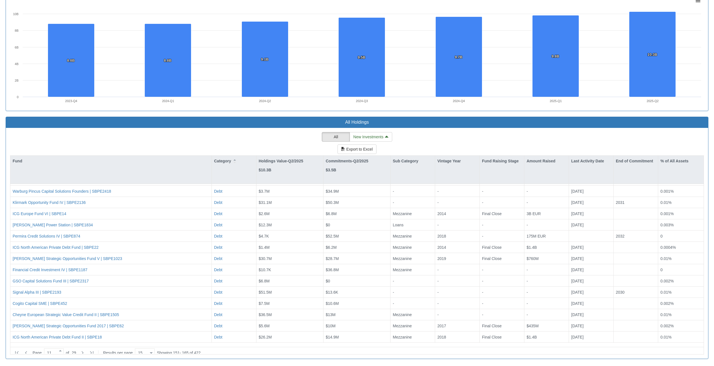
click at [29, 353] on div "Page 11 of 29 Results per page 15 15" at bounding box center [84, 353] width 145 height 10
click at [29, 351] on div at bounding box center [26, 353] width 8 height 8
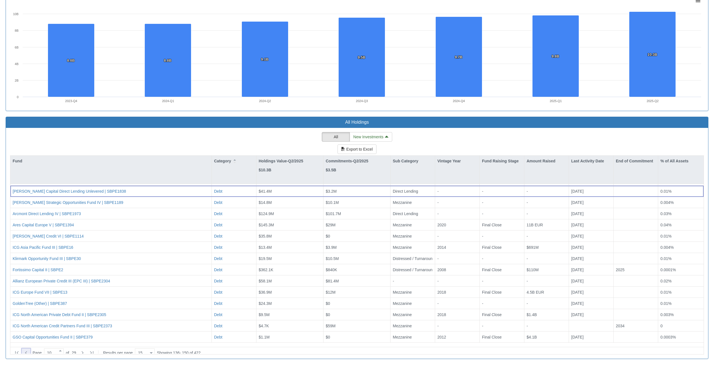
click at [29, 351] on div at bounding box center [26, 353] width 8 height 8
type input "9"
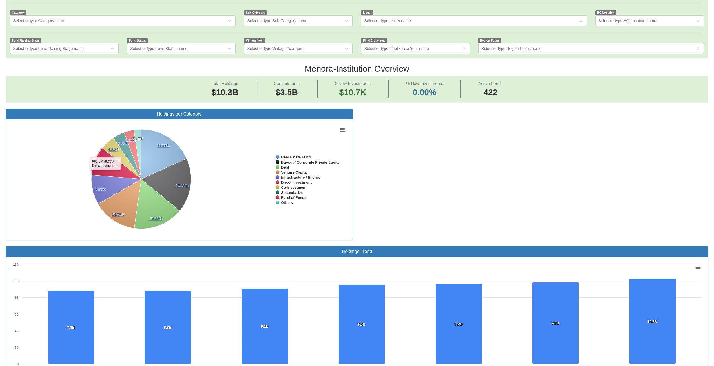
scroll to position [110, 0]
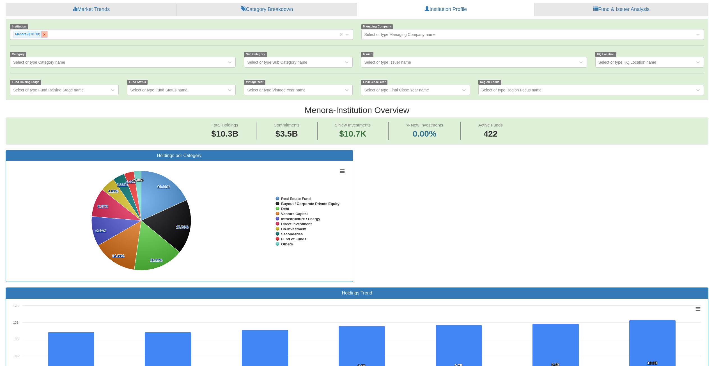
click at [47, 35] on div at bounding box center [44, 34] width 6 height 6
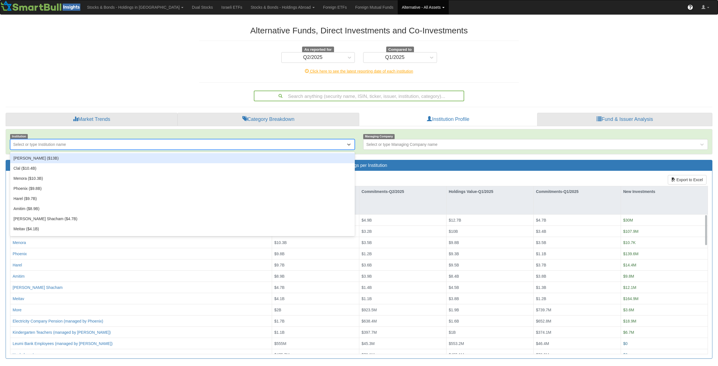
click at [33, 144] on div "Select or type Institution name" at bounding box center [39, 145] width 53 height 6
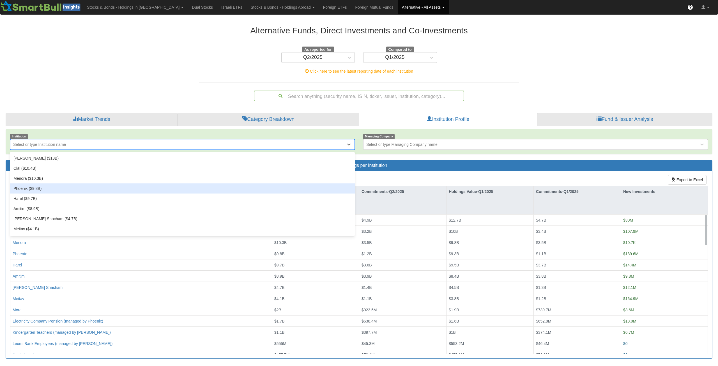
click at [43, 188] on div "Phoenix ($9.8B)" at bounding box center [182, 189] width 345 height 10
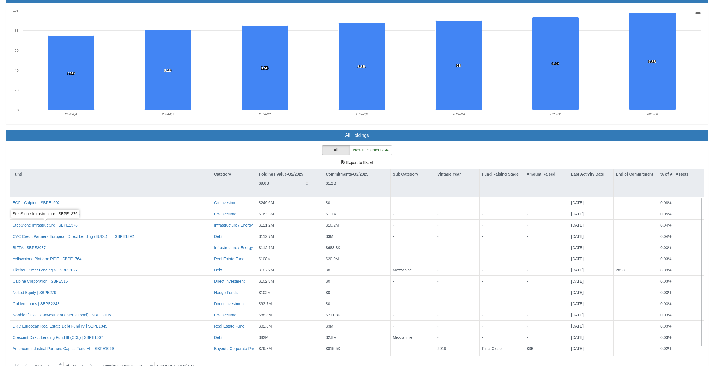
scroll to position [419, 0]
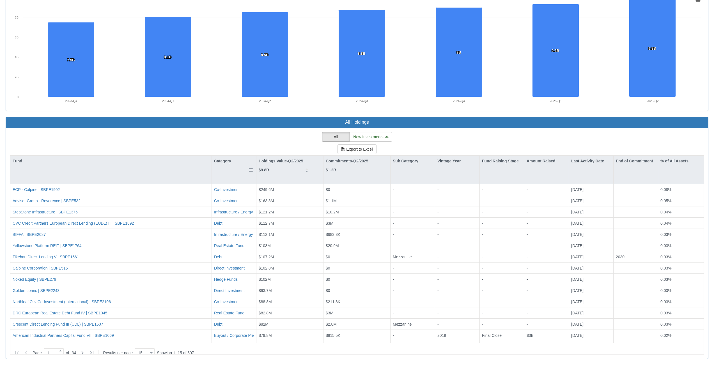
click at [221, 163] on div "Category" at bounding box center [234, 161] width 44 height 11
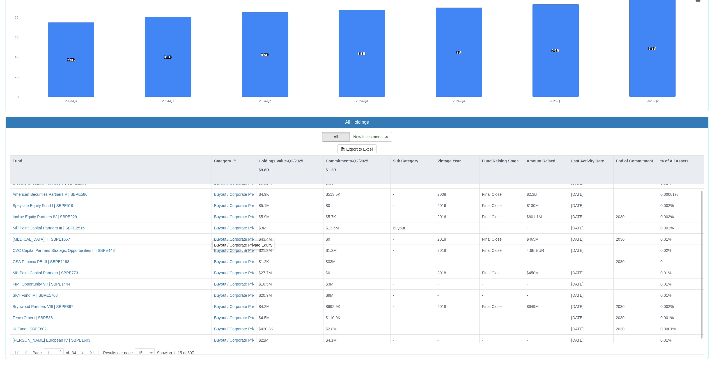
scroll to position [10, 0]
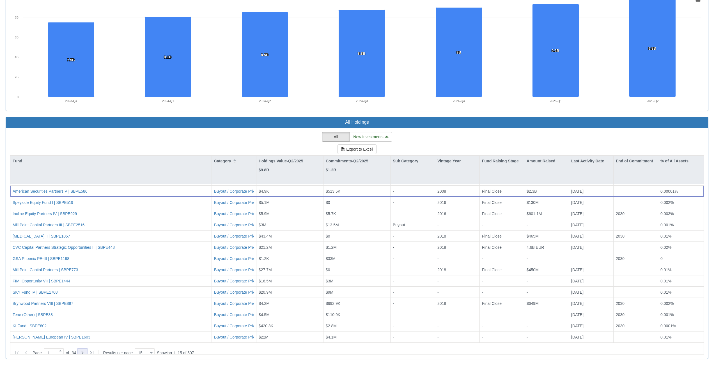
click at [86, 350] on icon at bounding box center [82, 353] width 7 height 7
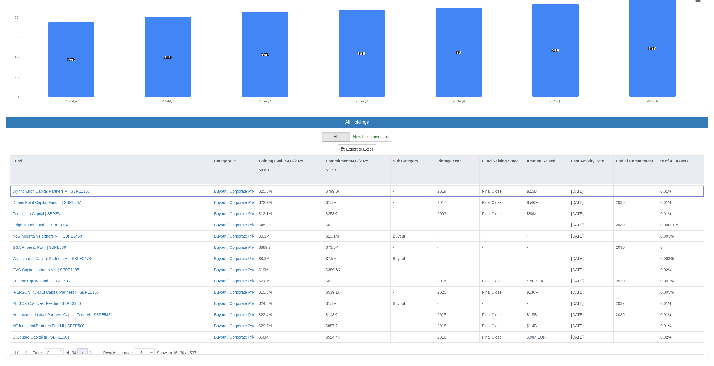
click at [86, 350] on icon at bounding box center [82, 353] width 7 height 7
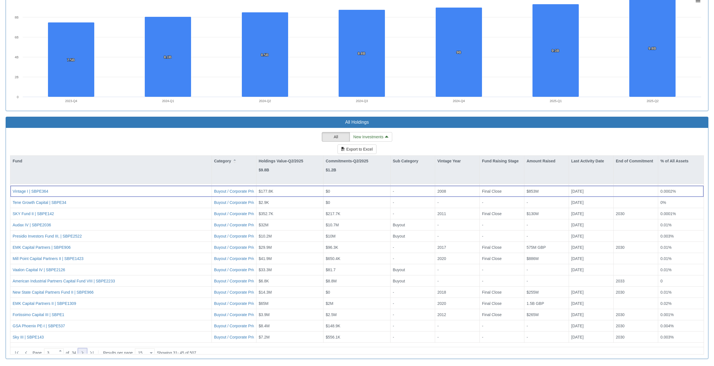
click at [86, 350] on icon at bounding box center [82, 353] width 7 height 7
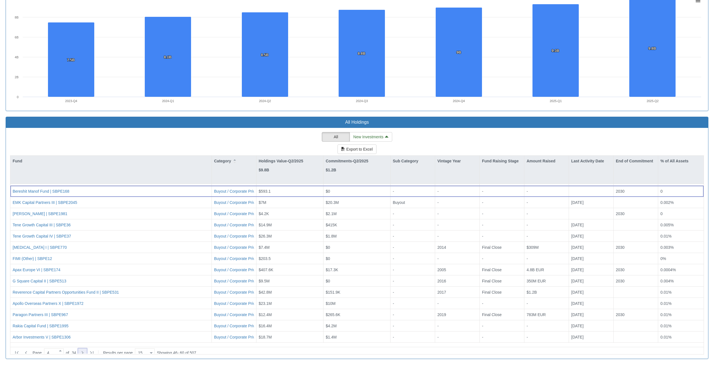
click at [86, 350] on icon at bounding box center [82, 353] width 7 height 7
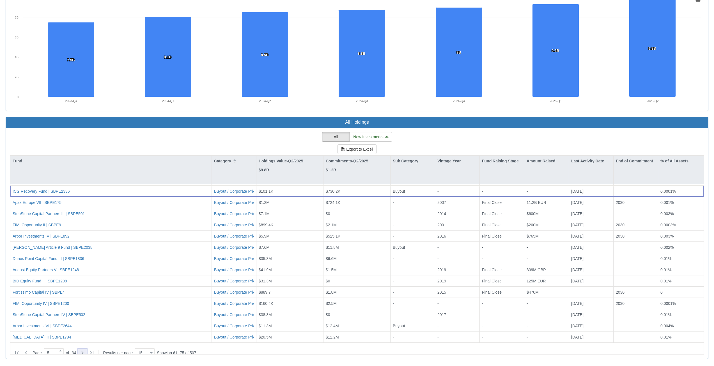
click at [86, 350] on icon at bounding box center [82, 353] width 7 height 7
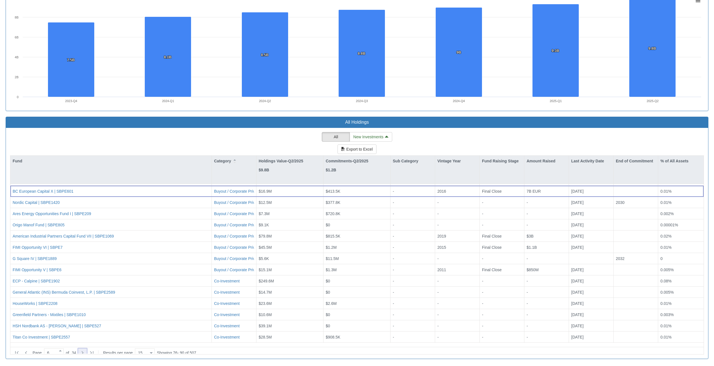
click at [86, 350] on icon at bounding box center [82, 353] width 7 height 7
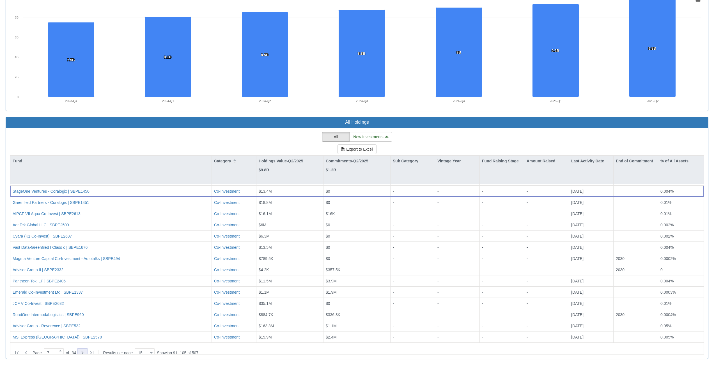
click at [86, 350] on icon at bounding box center [82, 353] width 7 height 7
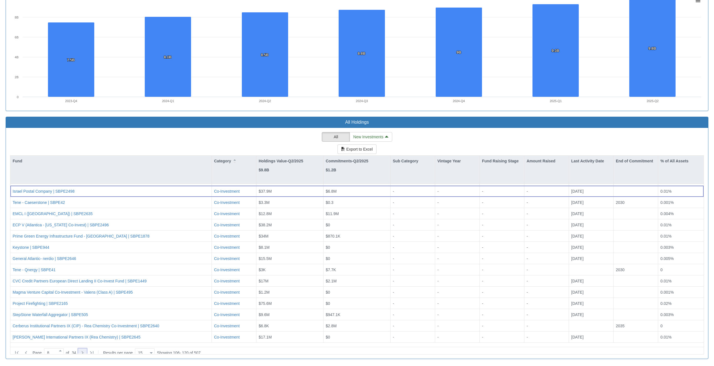
click at [86, 350] on icon at bounding box center [82, 353] width 7 height 7
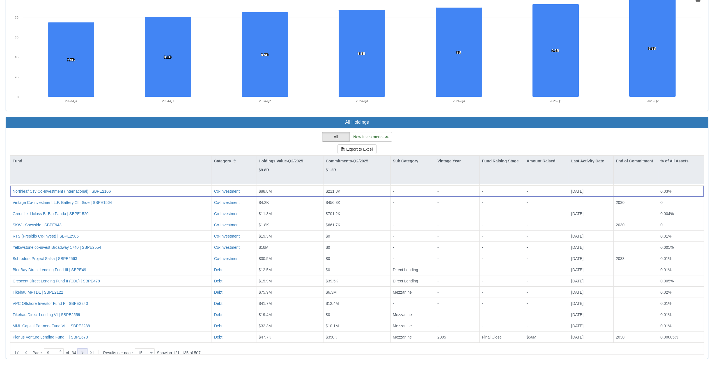
click at [86, 350] on icon at bounding box center [82, 353] width 7 height 7
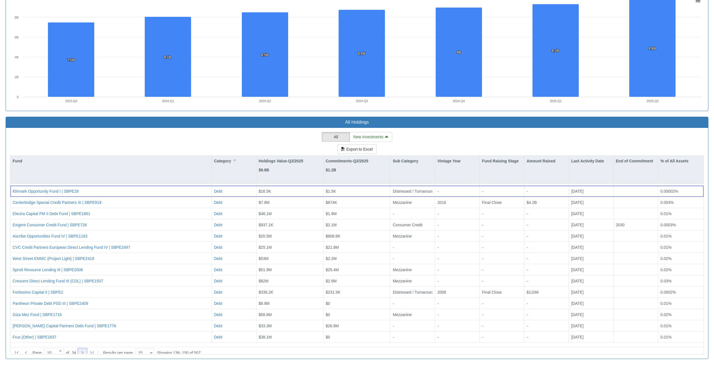
click at [86, 350] on icon at bounding box center [82, 353] width 7 height 7
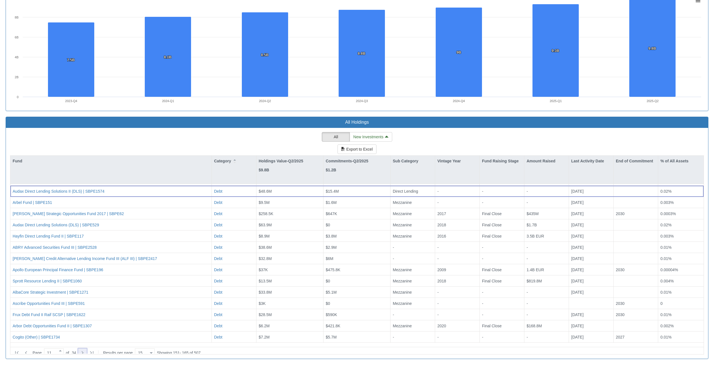
click at [86, 350] on icon at bounding box center [82, 353] width 7 height 7
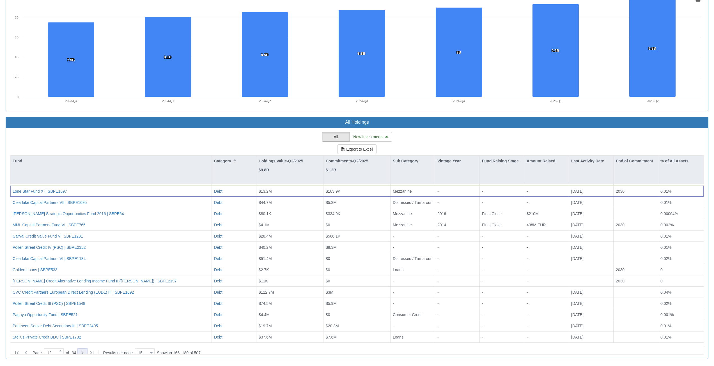
click at [84, 350] on icon at bounding box center [82, 353] width 7 height 7
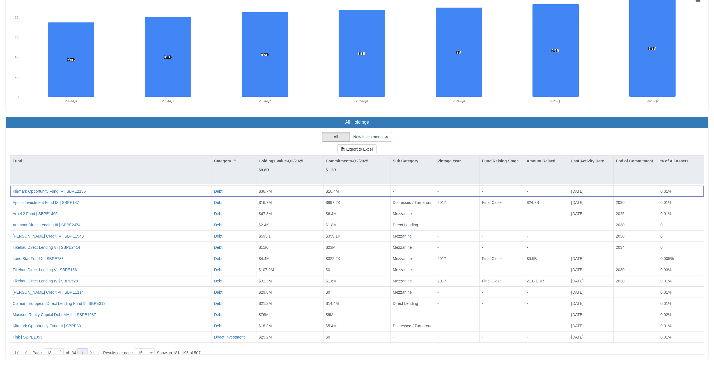
click at [84, 350] on icon at bounding box center [82, 353] width 7 height 7
type input "14"
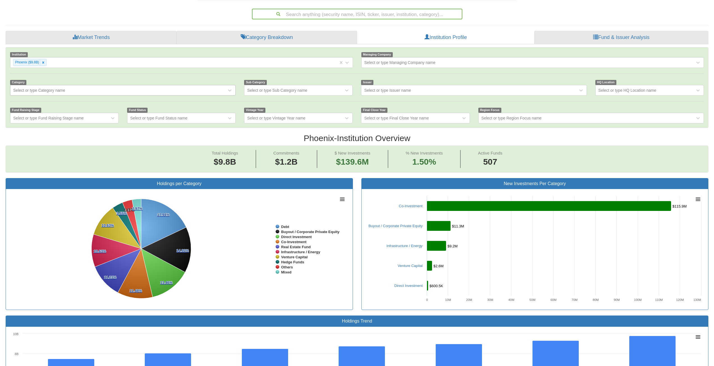
scroll to position [0, 0]
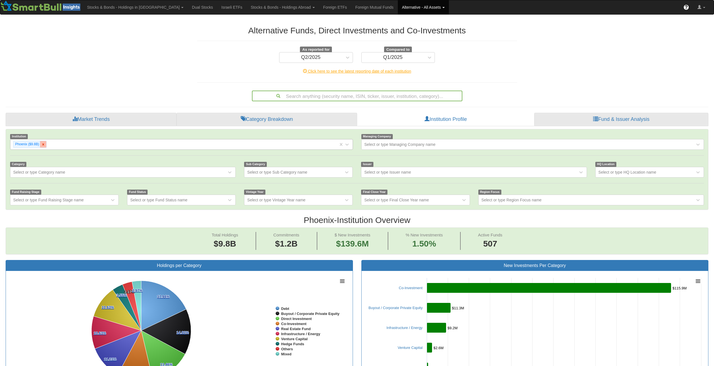
click at [45, 144] on div at bounding box center [43, 144] width 6 height 6
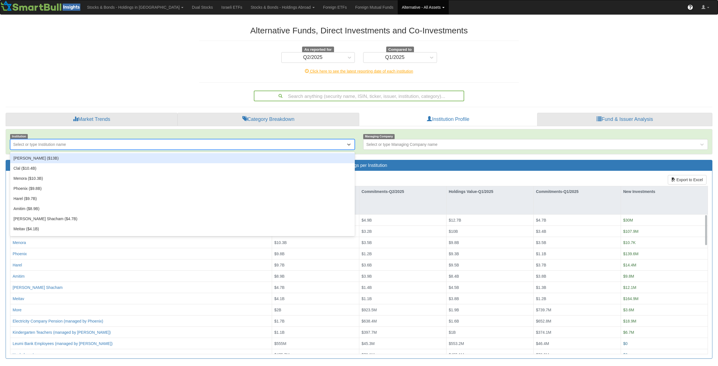
click at [45, 144] on div "Select or type Institution name" at bounding box center [39, 145] width 53 height 6
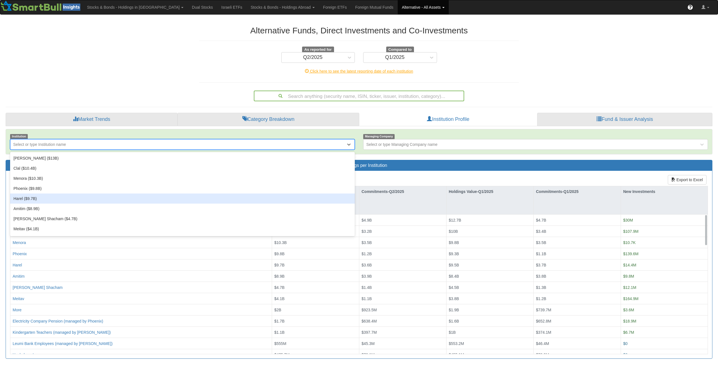
click at [46, 196] on div "Harel ($9.7B)" at bounding box center [182, 199] width 345 height 10
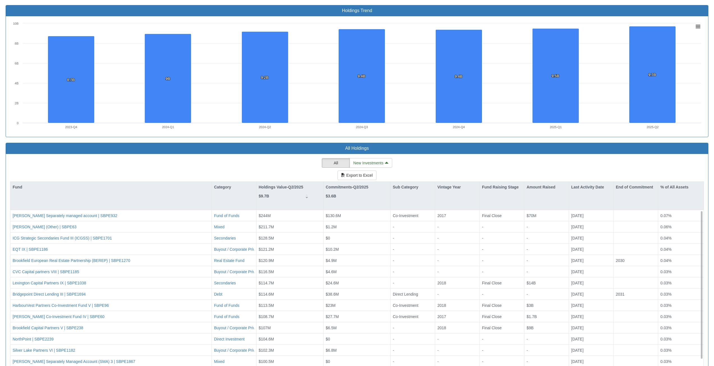
scroll to position [419, 0]
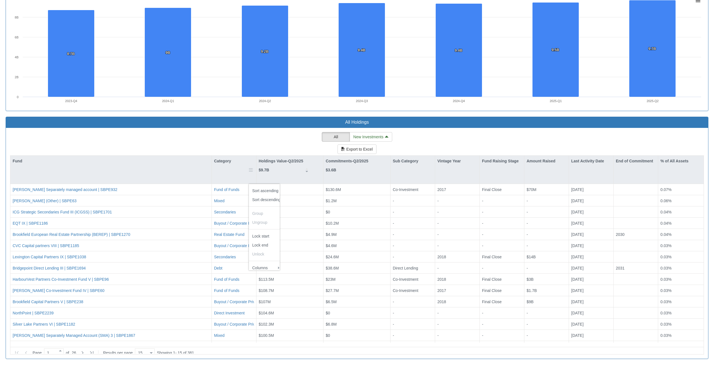
click at [252, 169] on div at bounding box center [251, 170] width 5 height 28
click at [225, 169] on div "Category" at bounding box center [234, 170] width 44 height 28
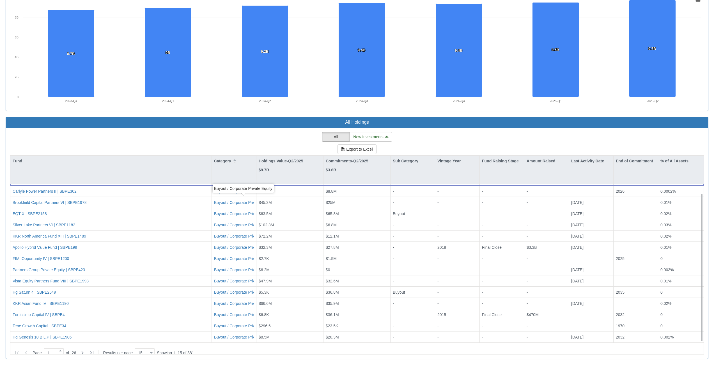
scroll to position [10, 0]
click at [83, 350] on icon at bounding box center [82, 353] width 7 height 7
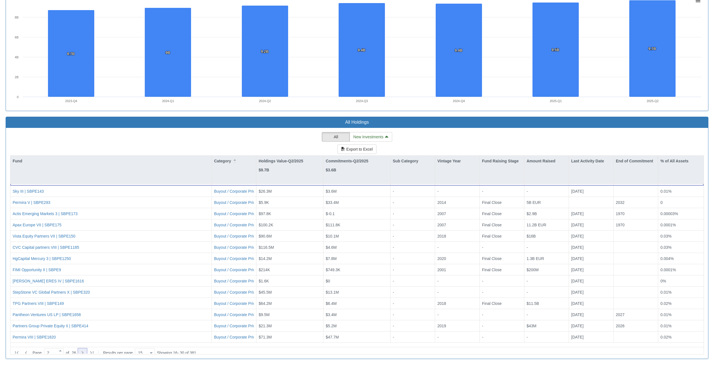
click at [83, 350] on icon at bounding box center [82, 353] width 7 height 7
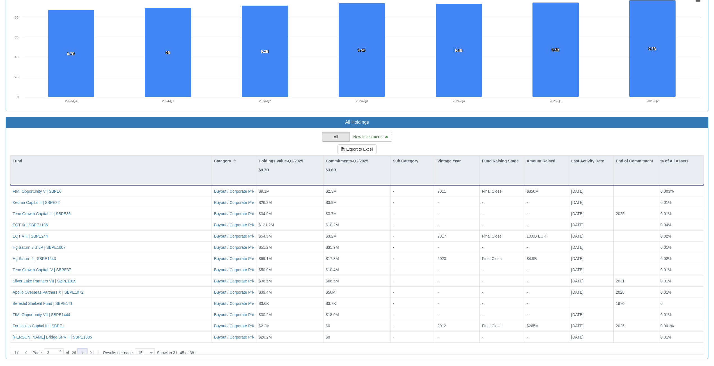
click at [83, 350] on icon at bounding box center [82, 353] width 7 height 7
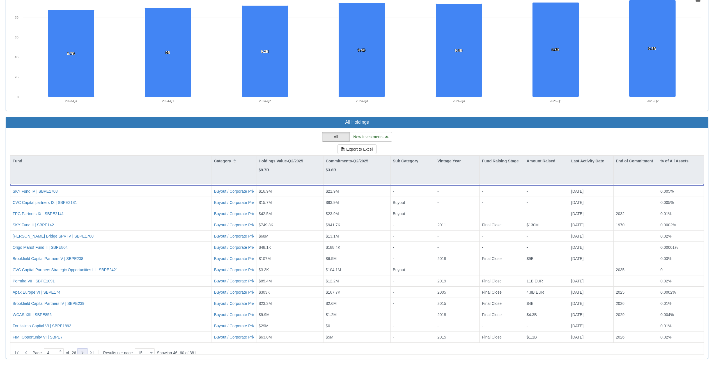
click at [83, 350] on icon at bounding box center [82, 353] width 7 height 7
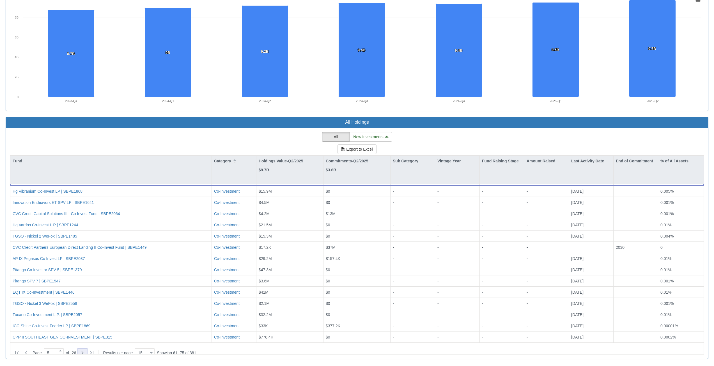
click at [83, 350] on icon at bounding box center [82, 353] width 7 height 7
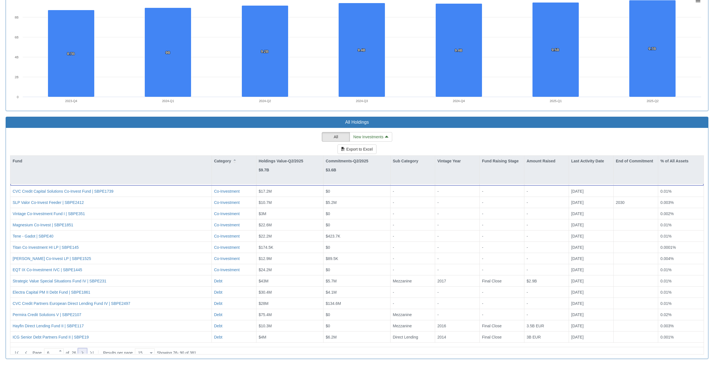
click at [83, 350] on icon at bounding box center [82, 353] width 7 height 7
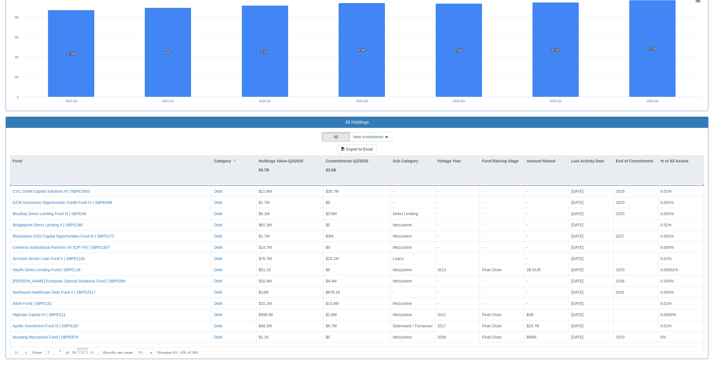
click at [86, 350] on icon at bounding box center [82, 353] width 7 height 7
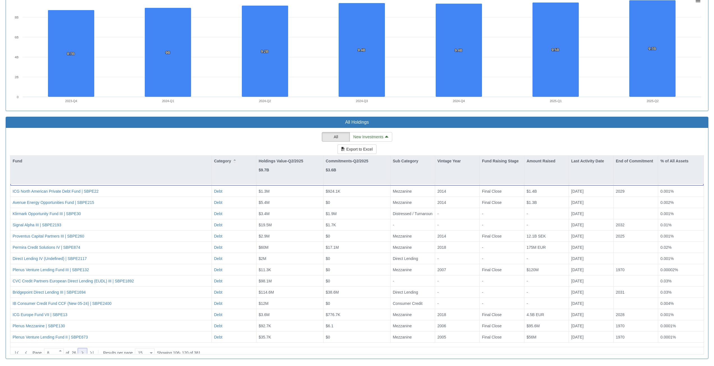
click at [86, 351] on icon at bounding box center [82, 353] width 7 height 7
type input "9"
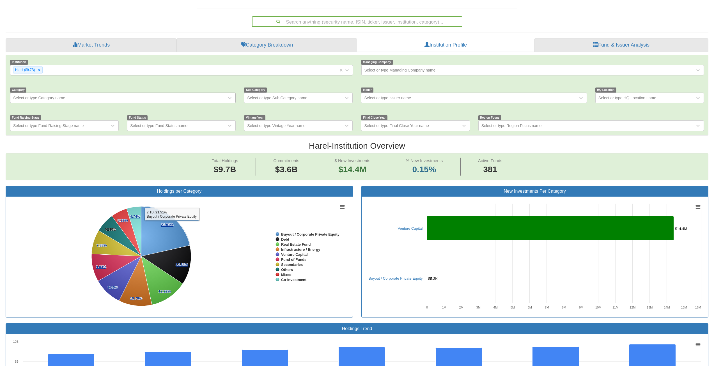
scroll to position [54, 0]
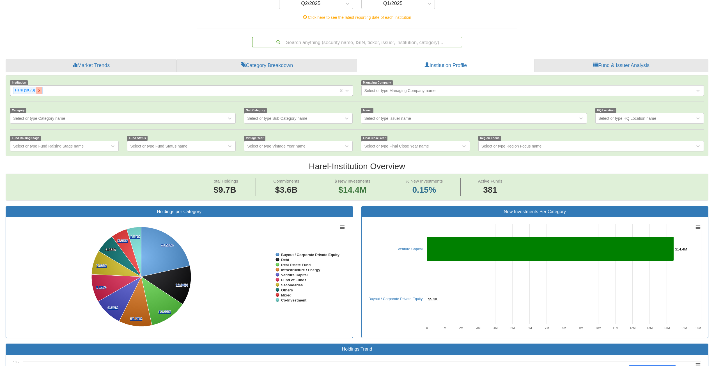
click at [40, 92] on icon at bounding box center [39, 91] width 4 height 4
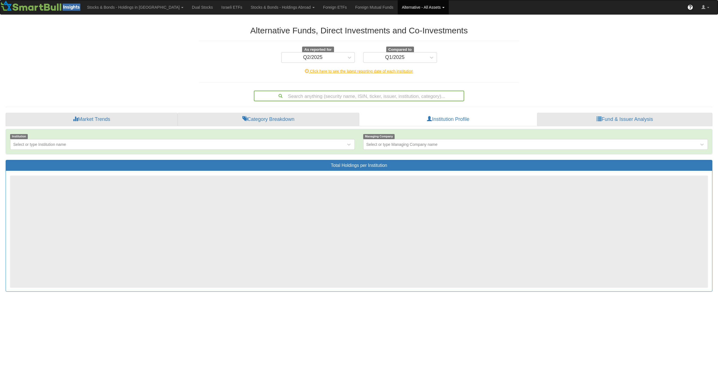
click at [42, 91] on div "Alternative Funds, Direct Investments and Co-Investments As reported for Q2/202…" at bounding box center [358, 158] width 715 height 277
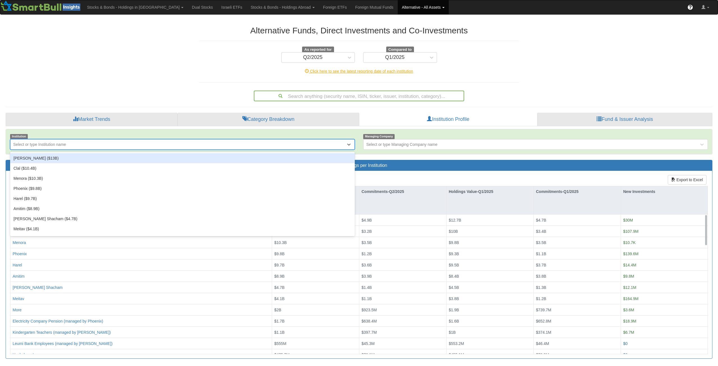
click at [36, 142] on div "Select or type Institution name" at bounding box center [39, 145] width 53 height 6
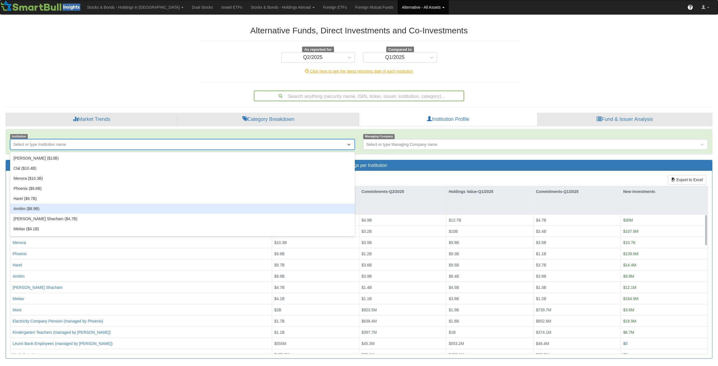
click at [28, 212] on div "Amitim ($8.9B)" at bounding box center [182, 209] width 345 height 10
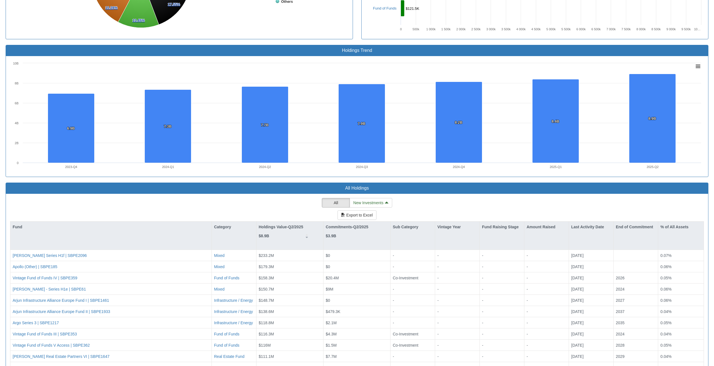
scroll to position [419, 0]
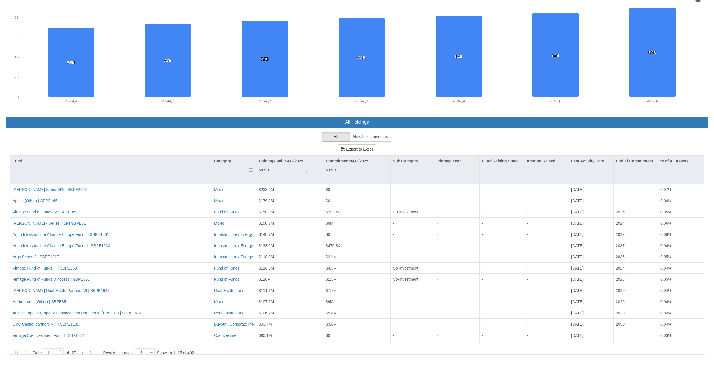
click at [229, 162] on div "Category" at bounding box center [234, 161] width 44 height 11
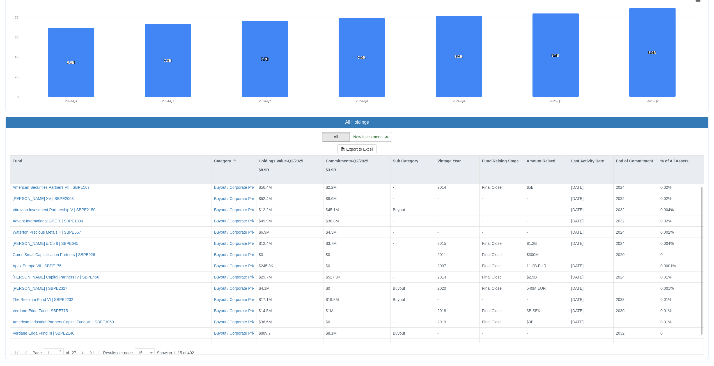
scroll to position [10, 0]
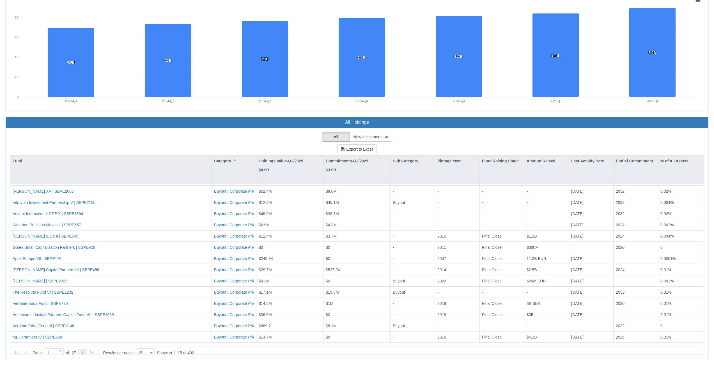
click at [86, 350] on icon at bounding box center [82, 353] width 7 height 7
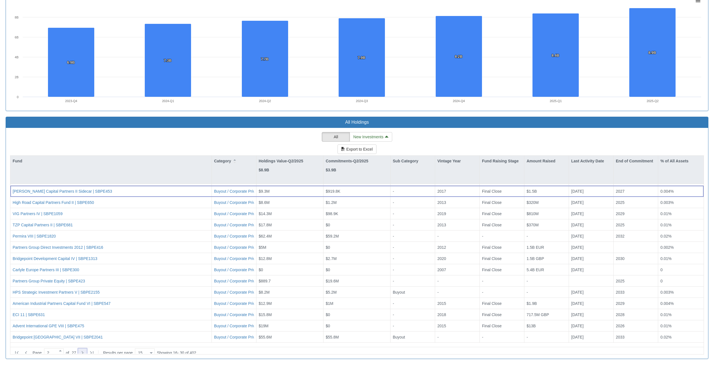
click at [86, 350] on icon at bounding box center [82, 353] width 7 height 7
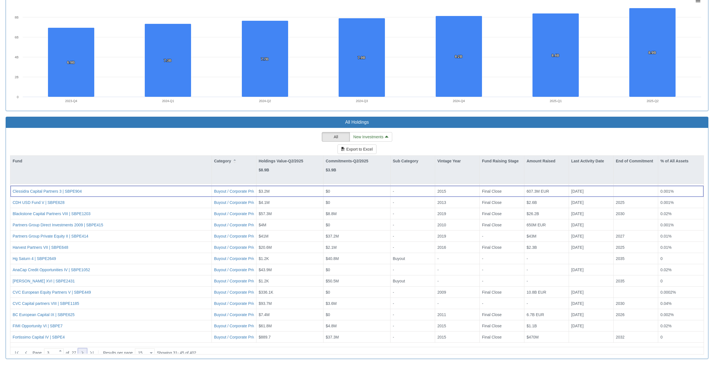
click at [86, 350] on icon at bounding box center [82, 353] width 7 height 7
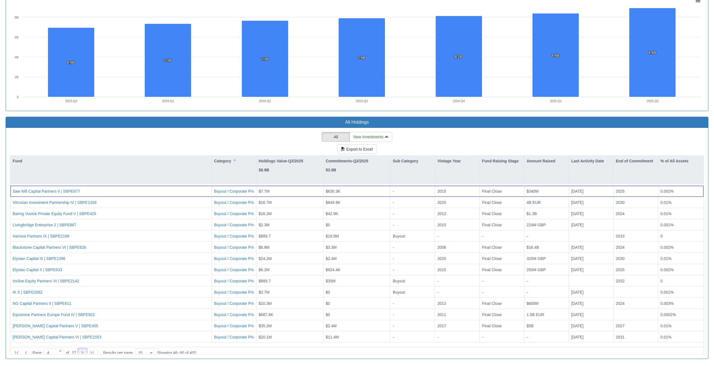
click at [86, 350] on icon at bounding box center [82, 353] width 7 height 7
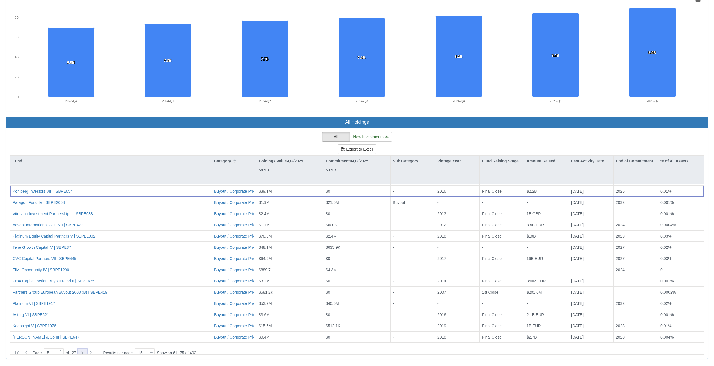
click at [86, 350] on icon at bounding box center [82, 353] width 7 height 7
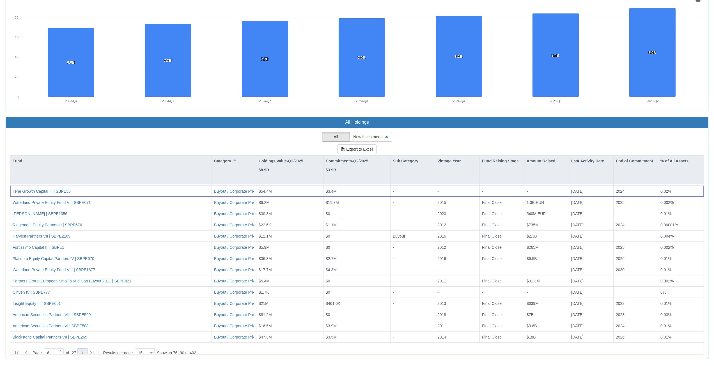
click at [86, 350] on icon at bounding box center [82, 353] width 7 height 7
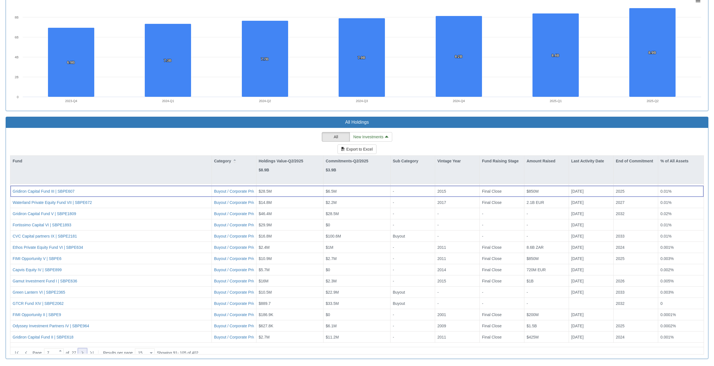
click at [86, 350] on icon at bounding box center [82, 353] width 7 height 7
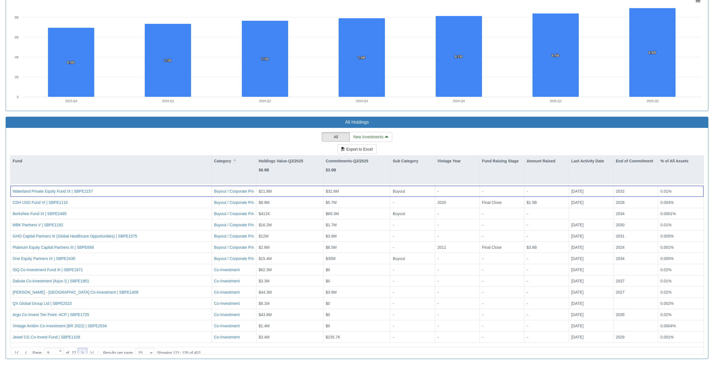
click at [86, 350] on icon at bounding box center [82, 353] width 7 height 7
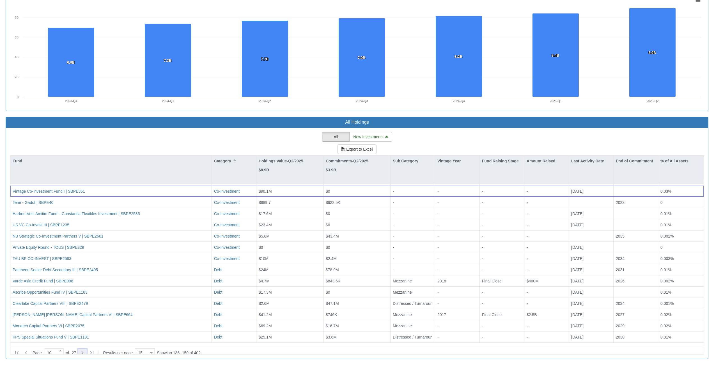
click at [86, 350] on icon at bounding box center [82, 353] width 7 height 7
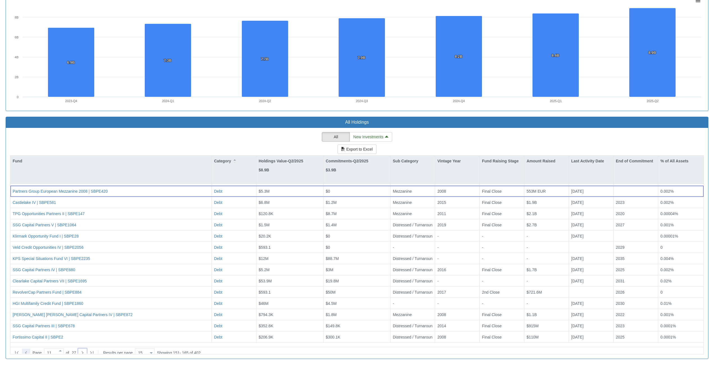
click at [25, 350] on icon at bounding box center [26, 353] width 7 height 7
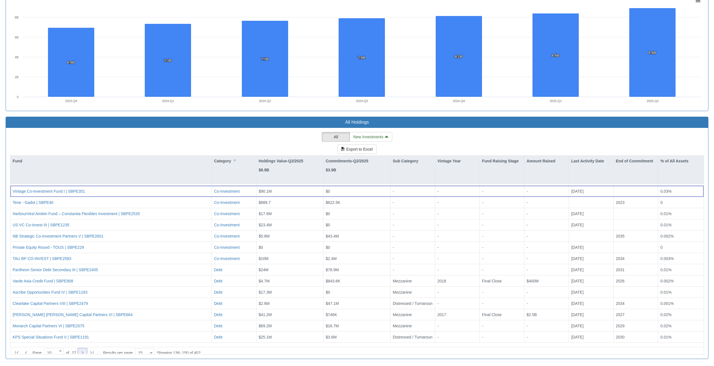
click at [86, 350] on icon at bounding box center [82, 353] width 7 height 7
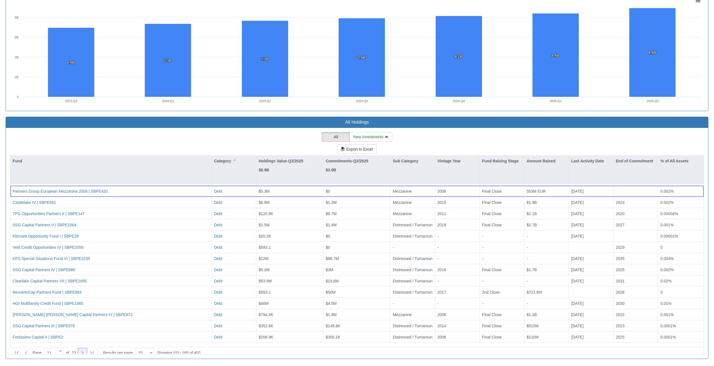
click at [86, 351] on icon at bounding box center [82, 353] width 7 height 7
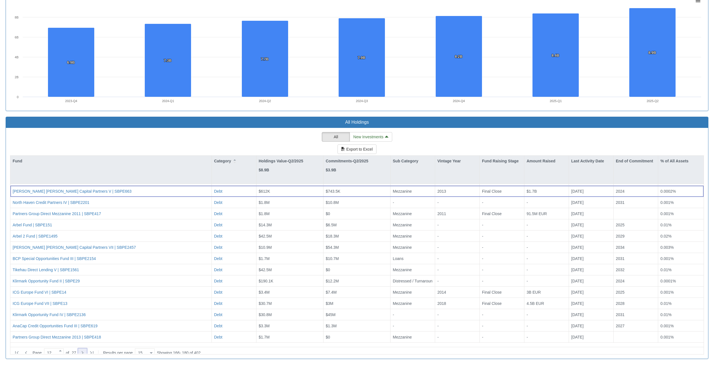
click at [84, 350] on icon at bounding box center [82, 353] width 7 height 7
type input "13"
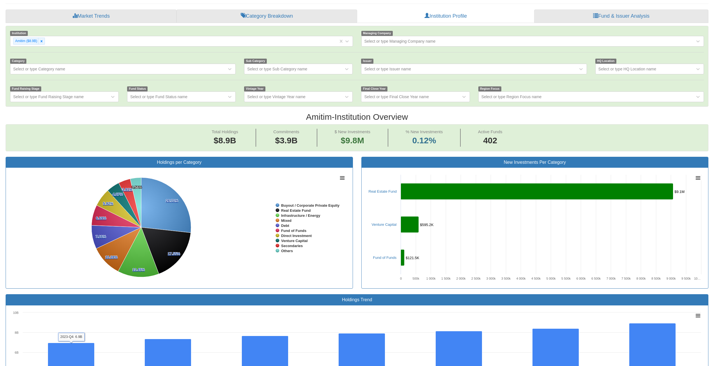
scroll to position [54, 0]
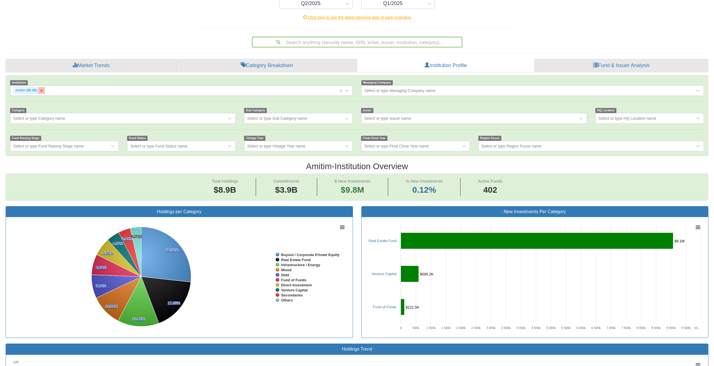
click at [41, 90] on icon at bounding box center [42, 91] width 4 height 4
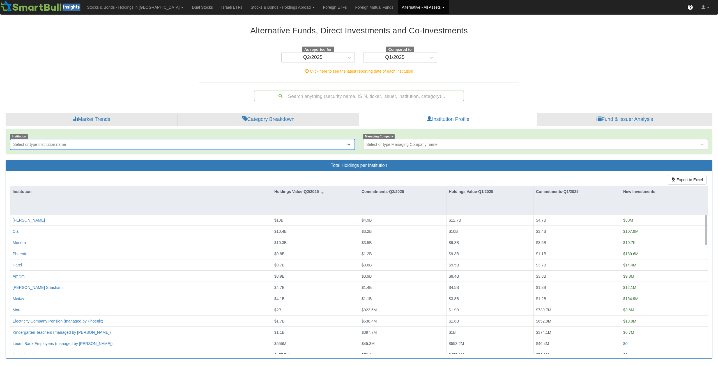
click at [27, 146] on div "Select or type Institution name" at bounding box center [39, 145] width 53 height 6
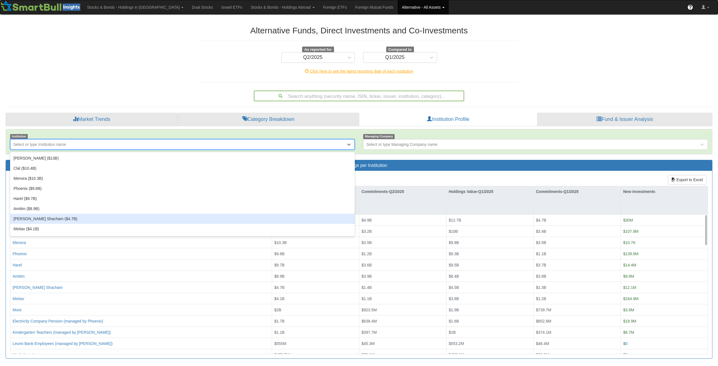
click at [28, 223] on div "[PERSON_NAME] Shacham ($4.7B)" at bounding box center [182, 219] width 345 height 10
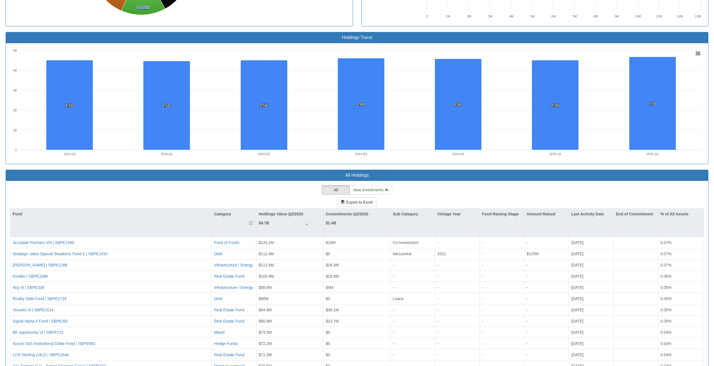
scroll to position [393, 0]
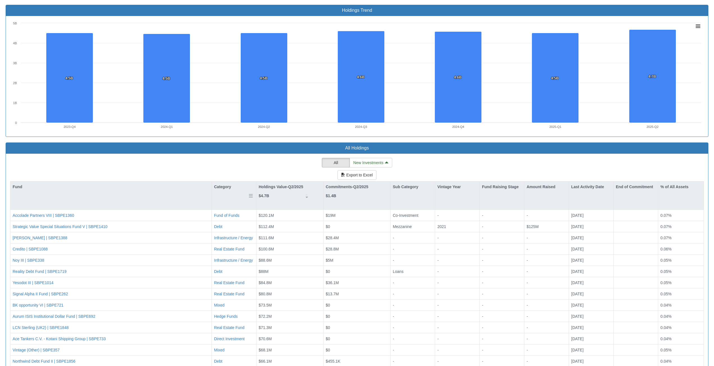
click at [225, 189] on div "Category" at bounding box center [234, 187] width 44 height 11
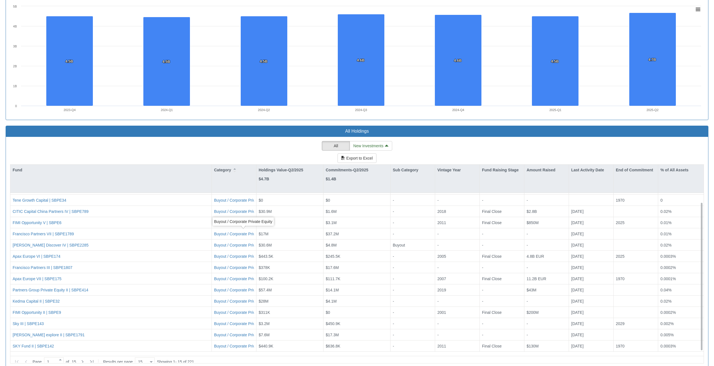
scroll to position [419, 0]
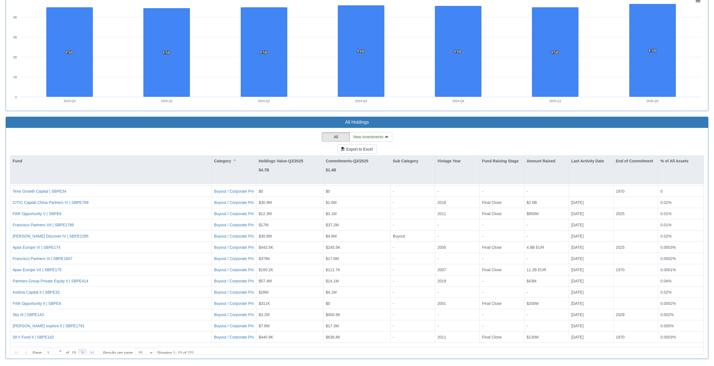
click at [86, 350] on icon at bounding box center [82, 353] width 7 height 7
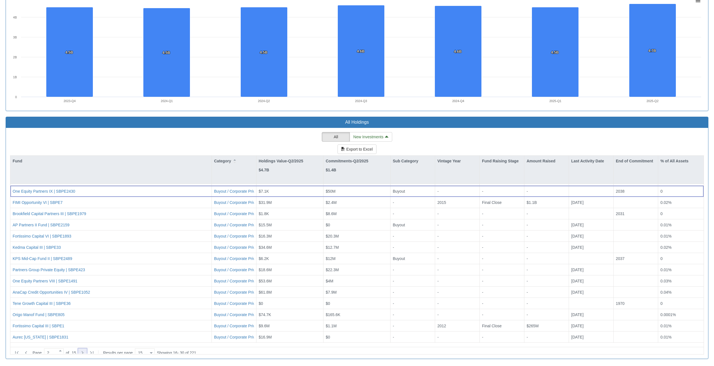
click at [85, 353] on div at bounding box center [82, 353] width 8 height 8
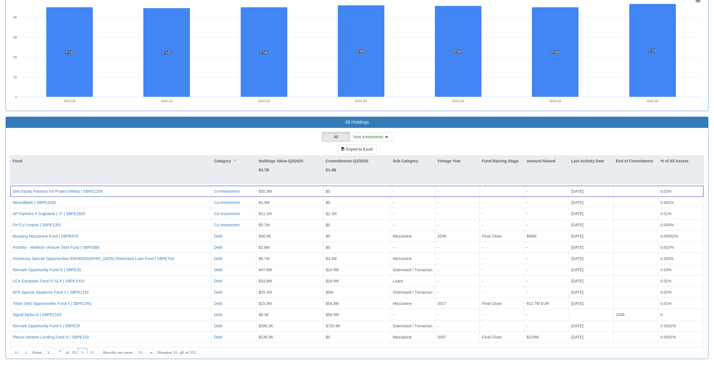
drag, startPoint x: 85, startPoint y: 353, endPoint x: 85, endPoint y: 361, distance: 8.7
click at [85, 361] on div "All Holdings All New Investments Export to Excel Fund Category Holdings Value-Q…" at bounding box center [356, 241] width 711 height 248
click at [86, 350] on icon at bounding box center [82, 353] width 7 height 7
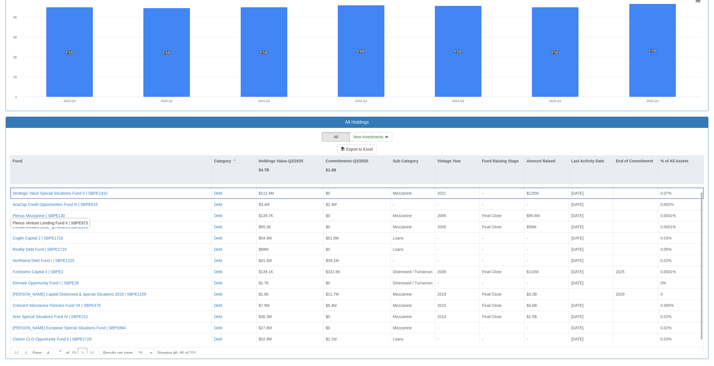
scroll to position [10, 0]
click at [86, 351] on icon at bounding box center [82, 353] width 7 height 7
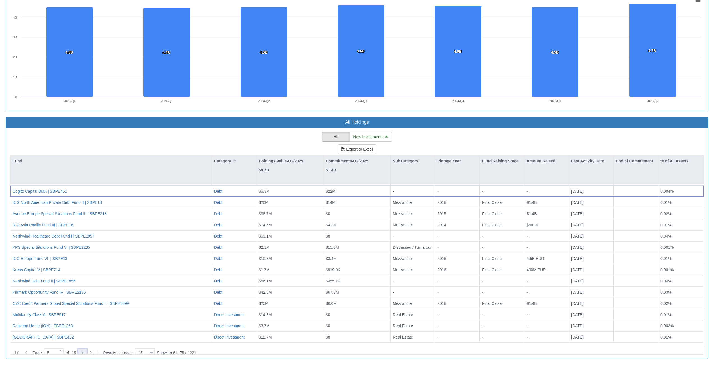
click at [86, 350] on icon at bounding box center [82, 353] width 7 height 7
type input "6"
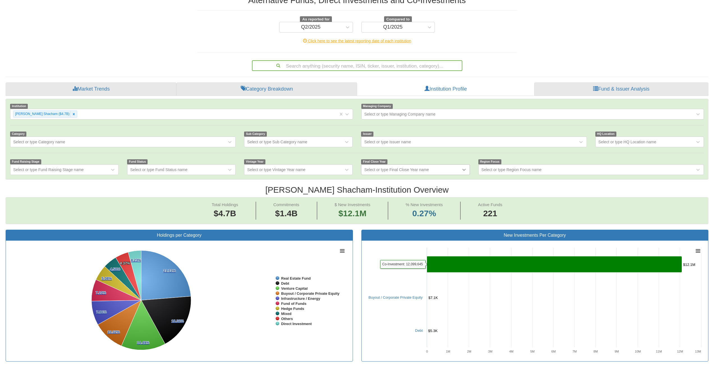
scroll to position [26, 0]
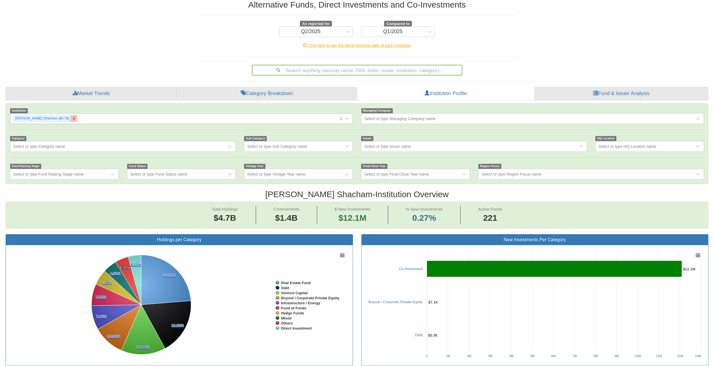
click at [72, 120] on icon at bounding box center [74, 119] width 4 height 4
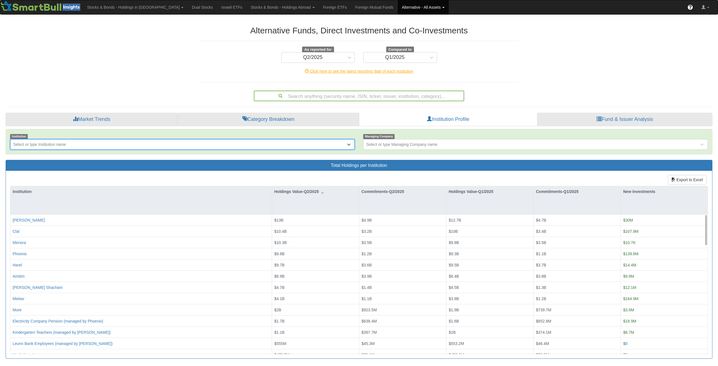
click at [41, 148] on div "Select or type Institution name" at bounding box center [178, 144] width 336 height 9
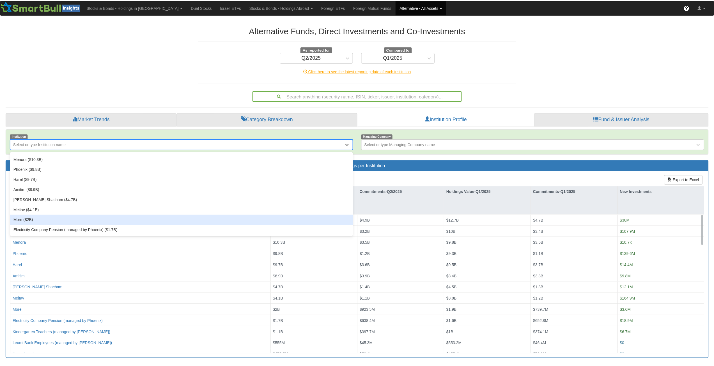
scroll to position [28, 0]
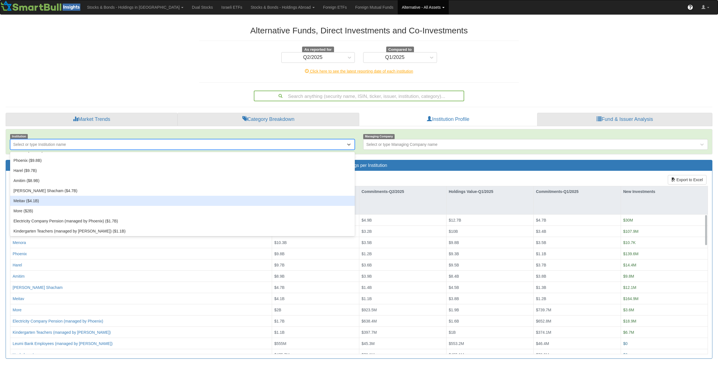
click at [47, 205] on div "Meitav ($4.1B)" at bounding box center [182, 201] width 345 height 10
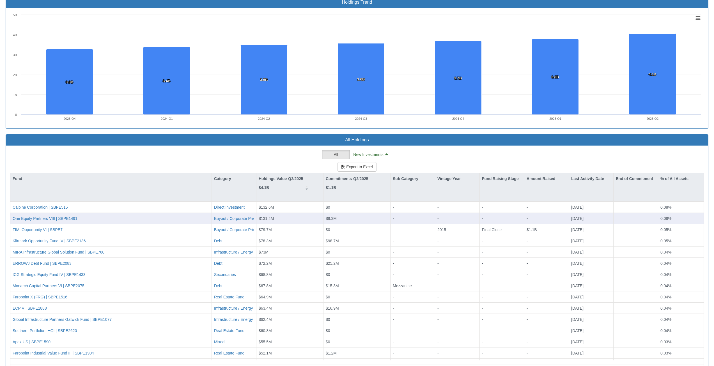
scroll to position [419, 0]
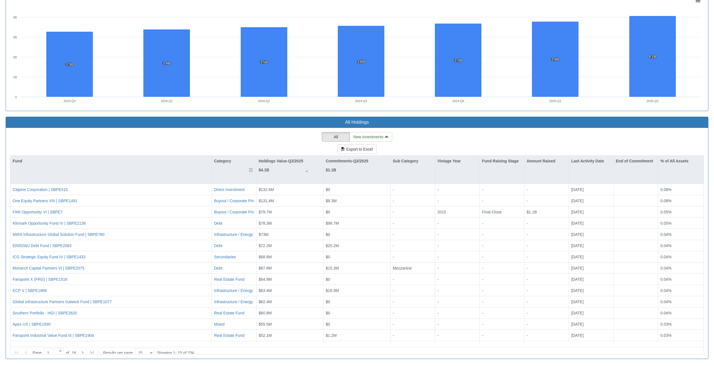
click at [223, 162] on div "Category" at bounding box center [234, 161] width 44 height 11
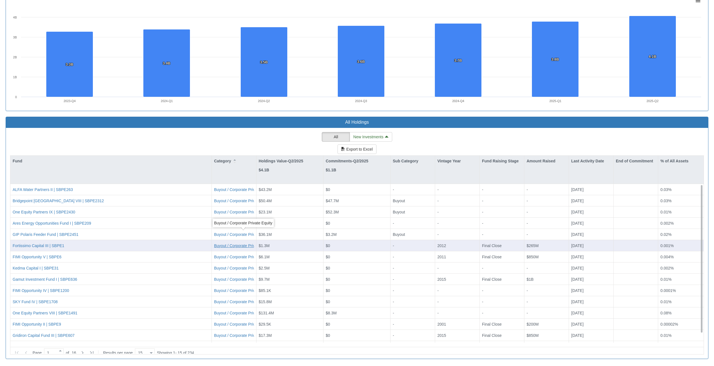
scroll to position [10, 0]
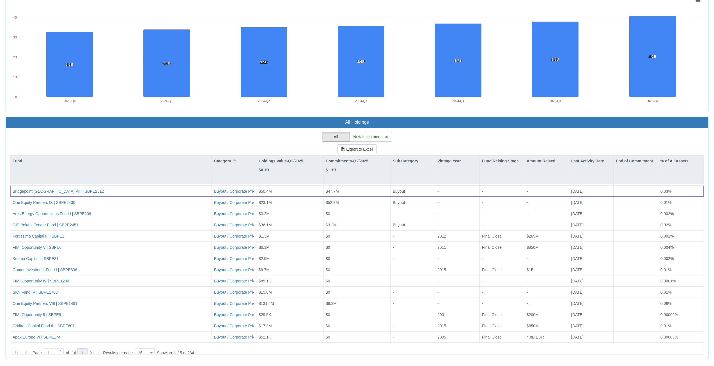
click at [85, 350] on icon at bounding box center [82, 353] width 7 height 7
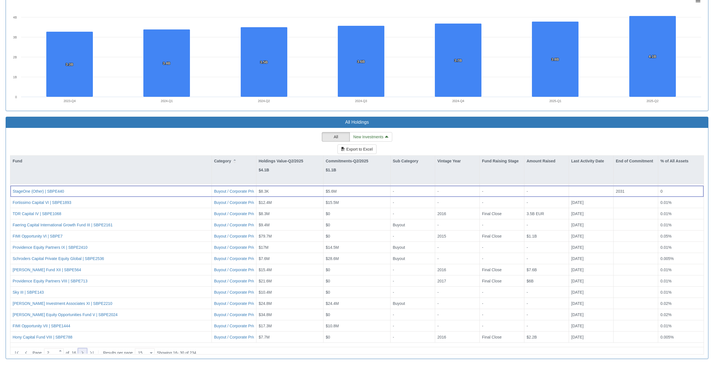
click at [85, 350] on icon at bounding box center [82, 353] width 7 height 7
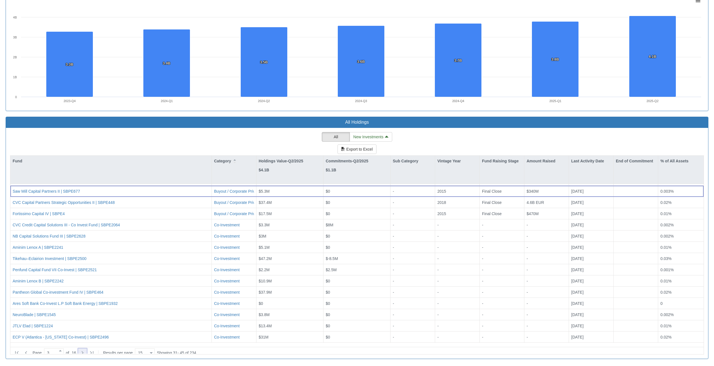
click at [85, 350] on icon at bounding box center [82, 353] width 7 height 7
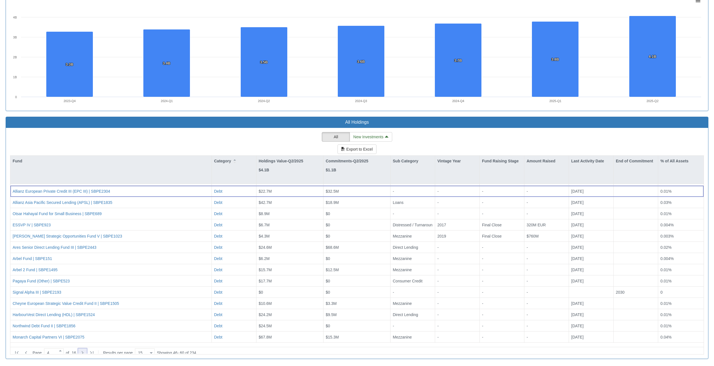
click at [85, 350] on icon at bounding box center [82, 353] width 7 height 7
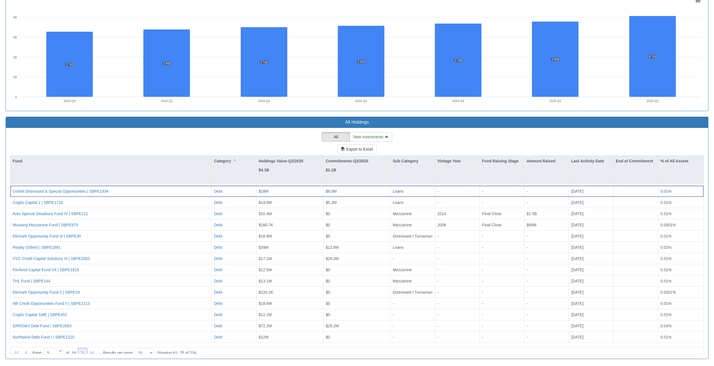
click at [85, 350] on icon at bounding box center [82, 353] width 7 height 7
type input "6"
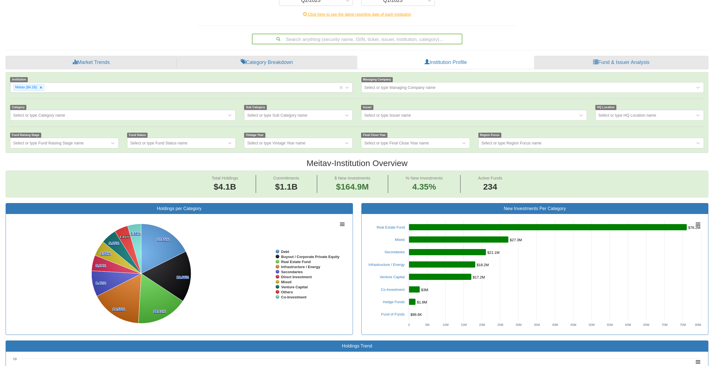
scroll to position [54, 0]
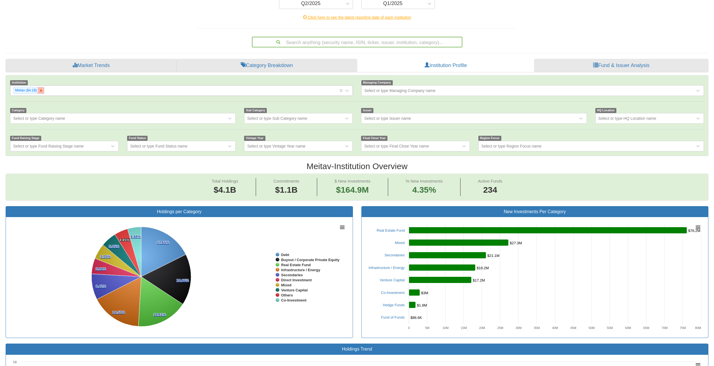
click at [42, 91] on icon at bounding box center [41, 91] width 4 height 4
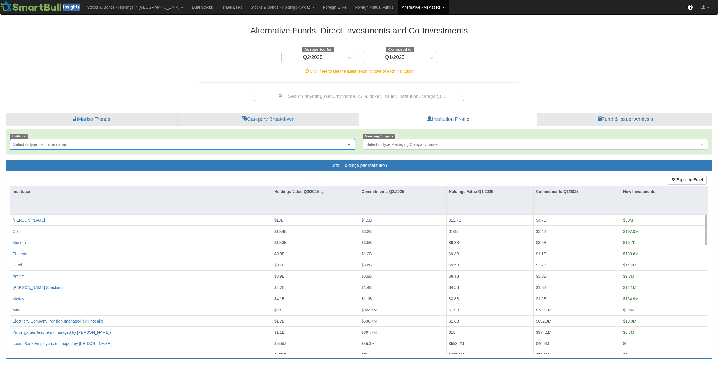
click at [27, 145] on div "Select or type Institution name" at bounding box center [39, 145] width 53 height 6
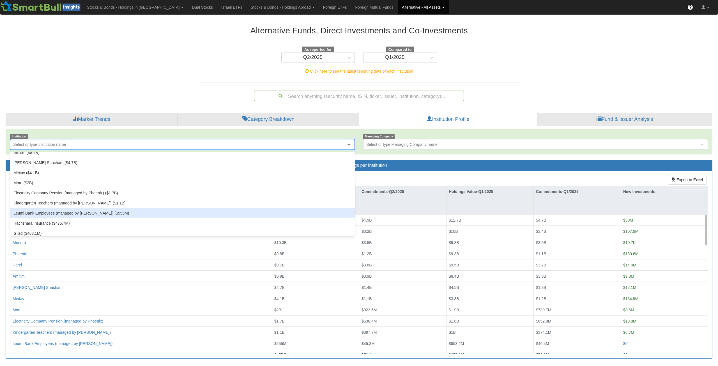
scroll to position [84, 0]
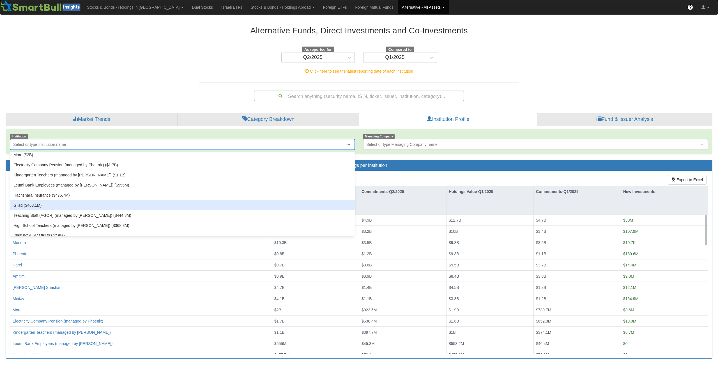
click at [49, 209] on div "Gilad ($463.1M)" at bounding box center [182, 205] width 345 height 10
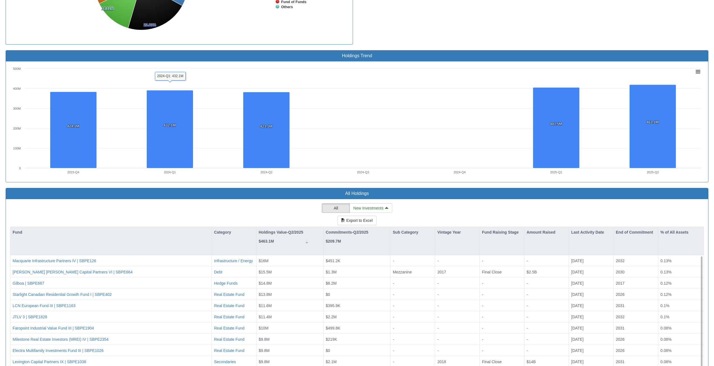
scroll to position [419, 0]
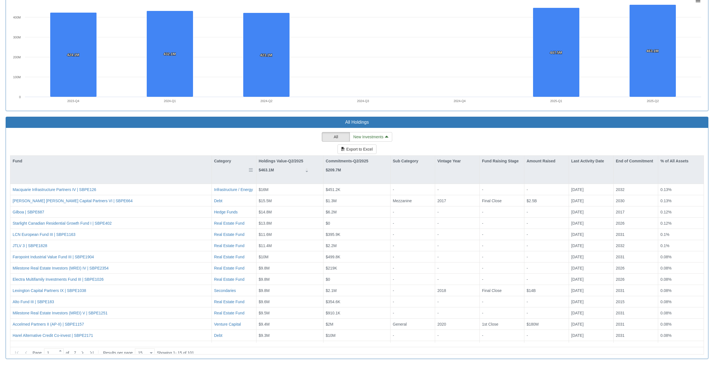
click at [221, 171] on div "Category" at bounding box center [234, 170] width 44 height 28
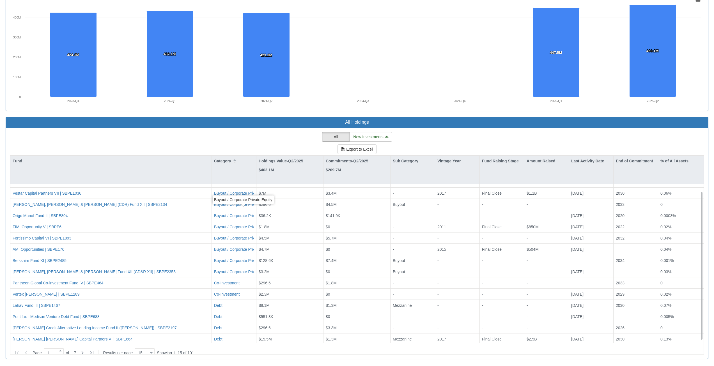
scroll to position [10, 0]
click at [81, 350] on icon at bounding box center [82, 353] width 7 height 7
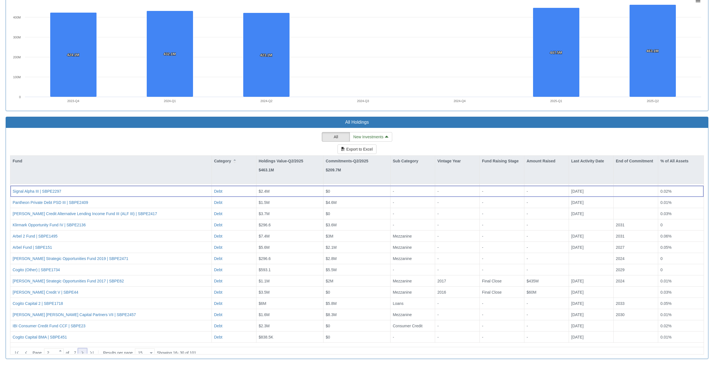
click at [82, 350] on icon at bounding box center [82, 353] width 7 height 7
type input "3"
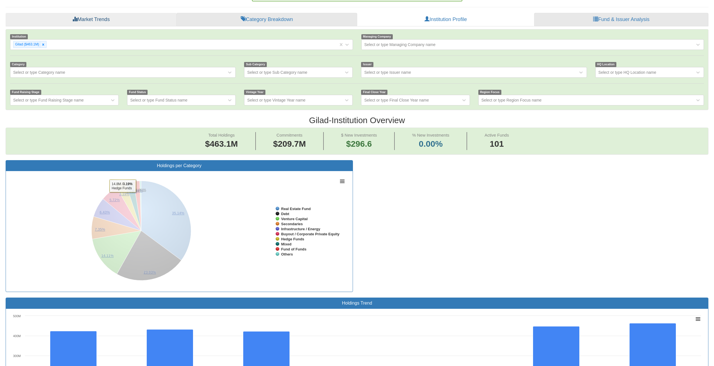
scroll to position [26, 0]
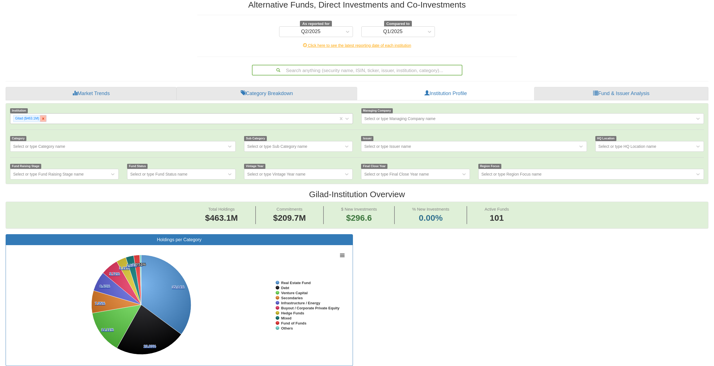
click at [45, 119] on icon at bounding box center [43, 119] width 4 height 4
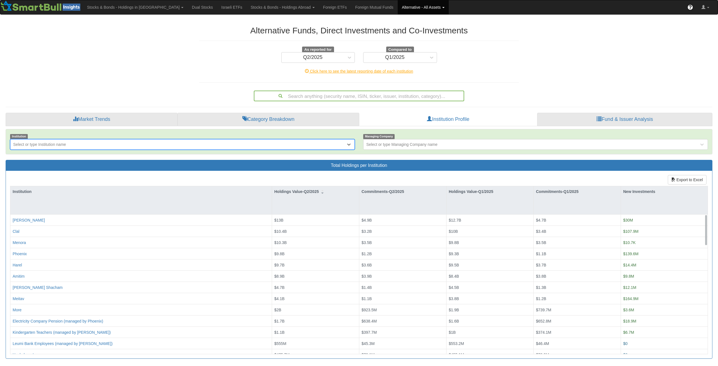
click at [44, 141] on div "Select or type Institution name" at bounding box center [178, 144] width 336 height 9
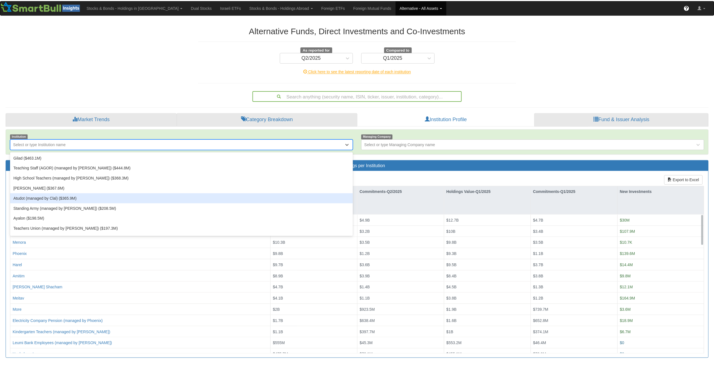
scroll to position [140, 0]
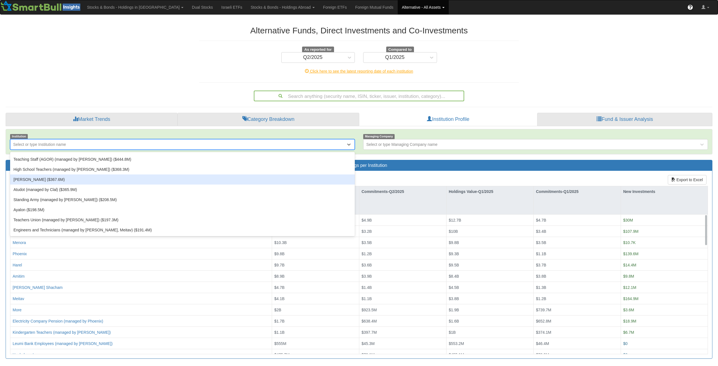
click at [35, 181] on div "[PERSON_NAME] ($367.6M)" at bounding box center [182, 180] width 345 height 10
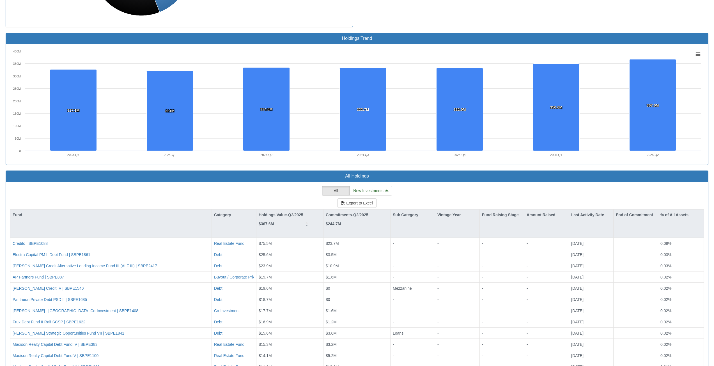
scroll to position [419, 0]
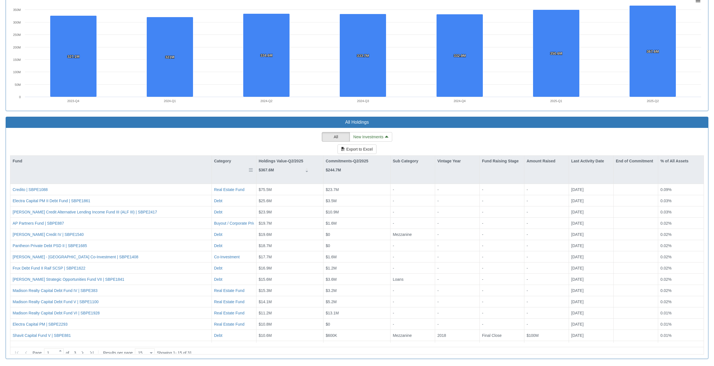
click at [224, 159] on div "Category" at bounding box center [234, 161] width 44 height 11
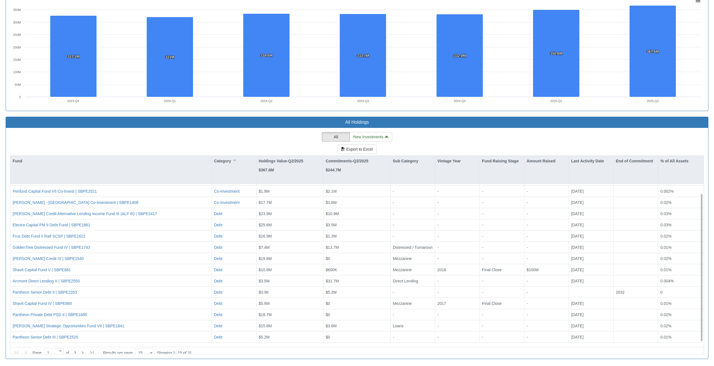
scroll to position [10, 0]
click at [86, 351] on icon at bounding box center [82, 353] width 7 height 7
type input "2"
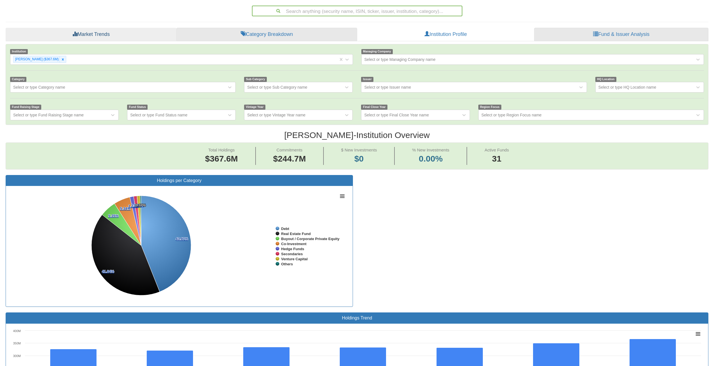
scroll to position [26, 0]
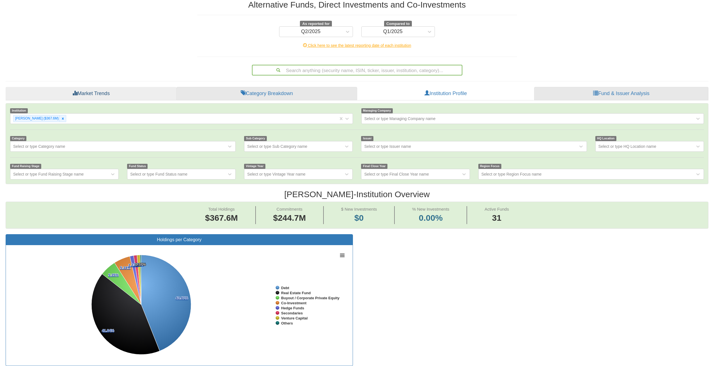
click at [59, 121] on div at bounding box center [62, 118] width 6 height 6
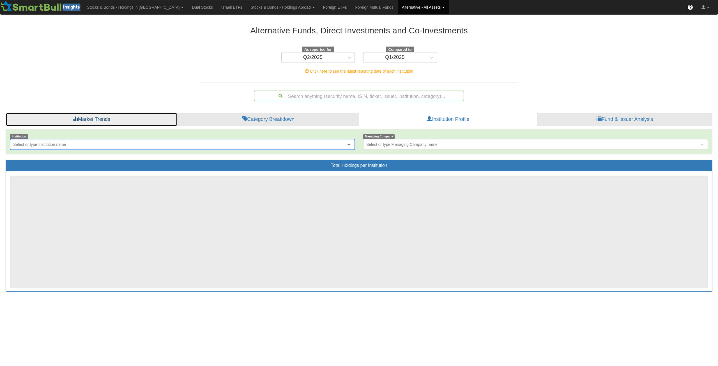
click at [56, 121] on link "Market Trends" at bounding box center [92, 119] width 172 height 13
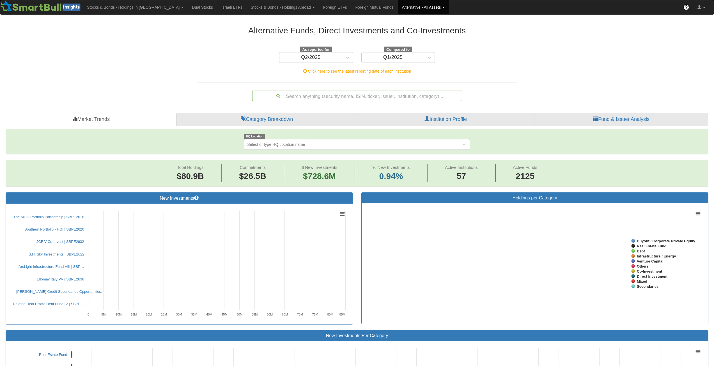
click at [49, 142] on div "HQ Location Select or type HQ Location name" at bounding box center [357, 142] width 702 height 16
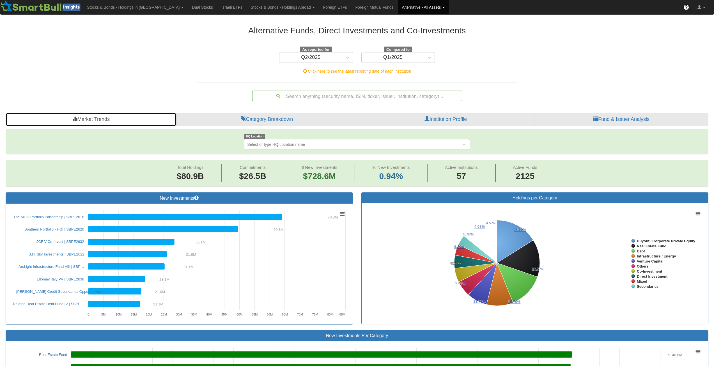
click at [80, 120] on link "Market Trends" at bounding box center [91, 119] width 171 height 13
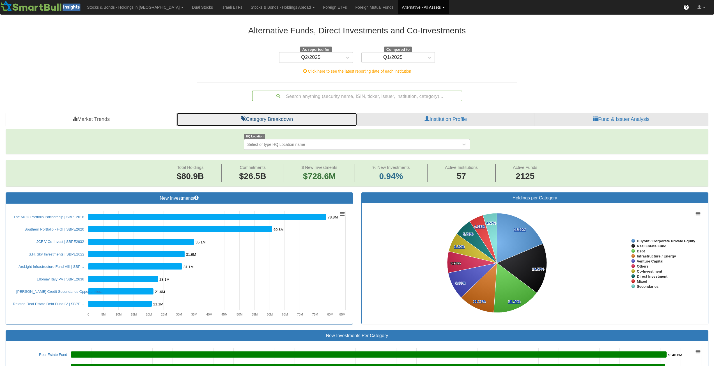
click at [202, 114] on link "Category Breakdown" at bounding box center [266, 119] width 181 height 13
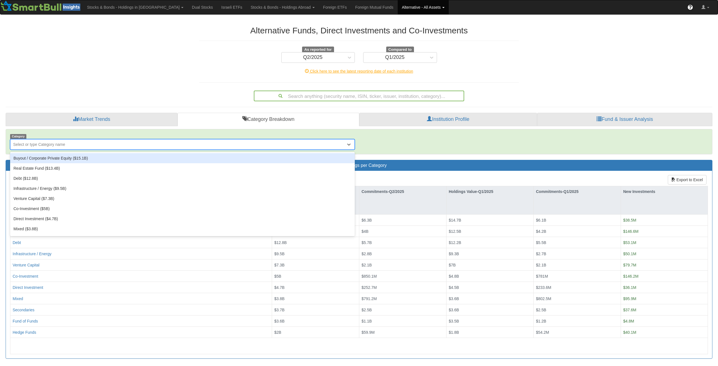
click at [45, 148] on div "Select or type Category name" at bounding box center [178, 144] width 336 height 9
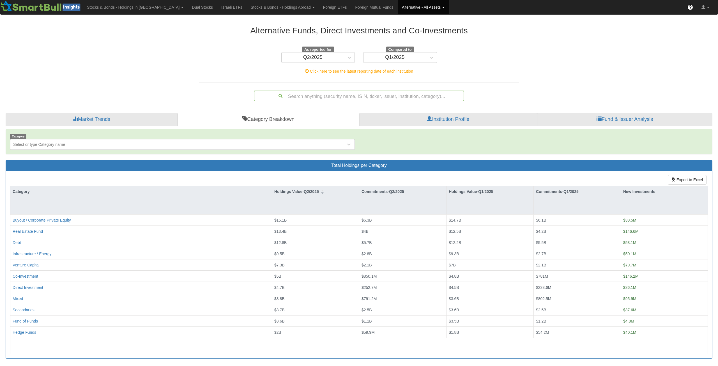
click at [129, 95] on div "Alternative Funds, Direct Investments and Co-Investments As reported for Q2/202…" at bounding box center [358, 192] width 715 height 344
click at [626, 58] on div "Alternative Funds, Direct Investments and Co-Investments As reported for Q2/202…" at bounding box center [358, 192] width 715 height 344
